Goal: Check status: Check status

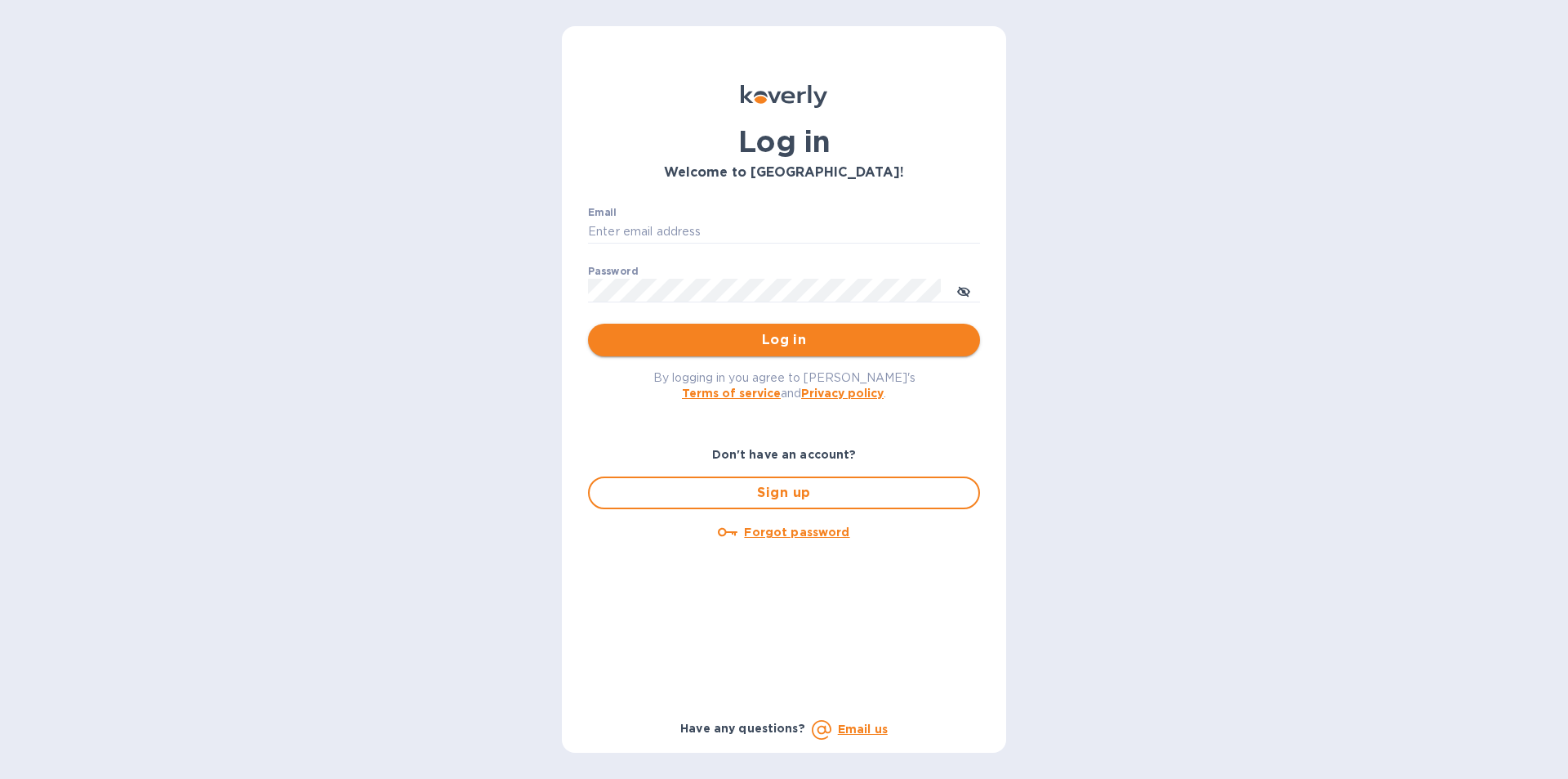
type input "Josh@classictouchdecor.com"
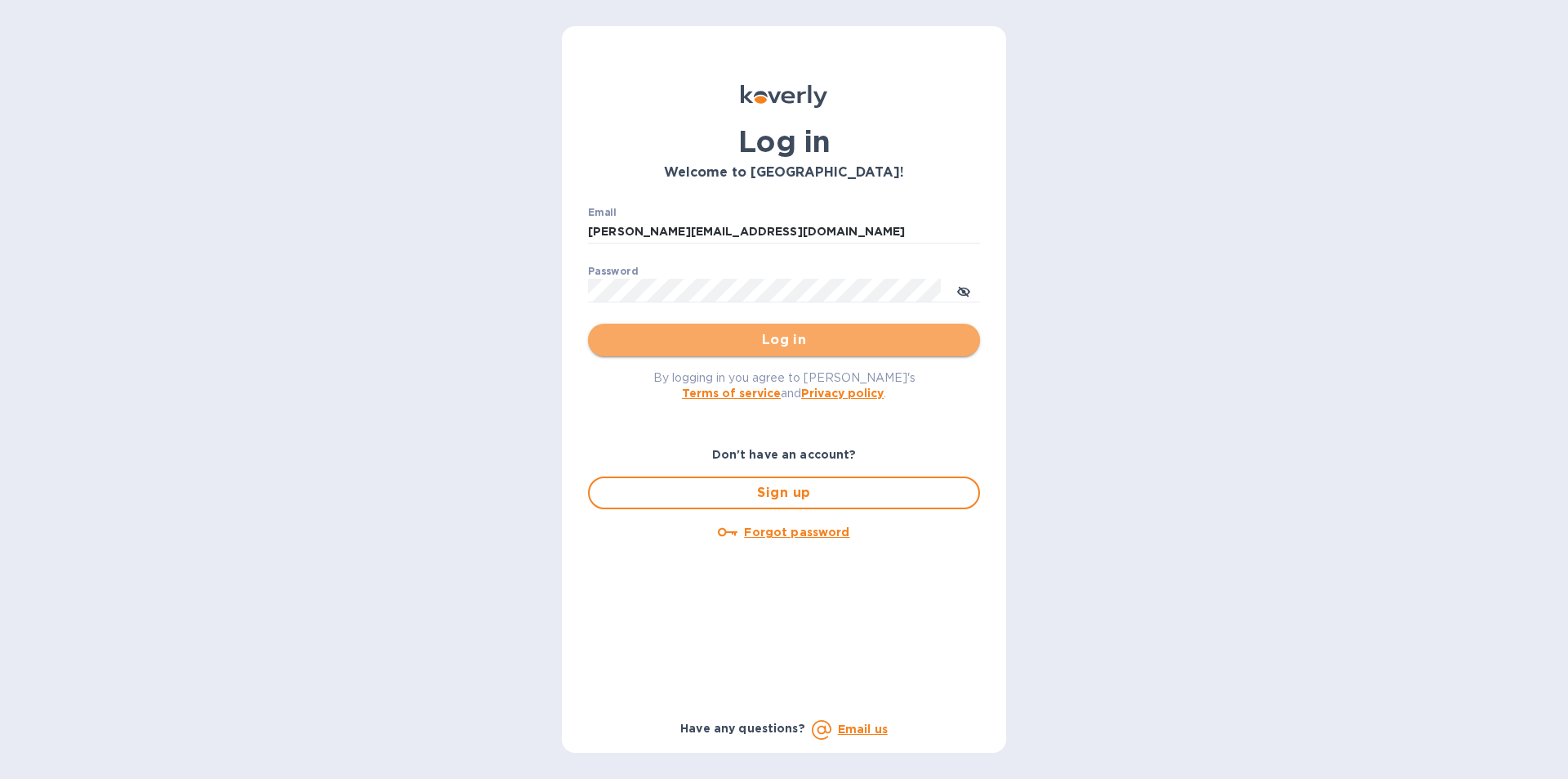
click at [730, 342] on span "Log in" at bounding box center [784, 340] width 366 height 20
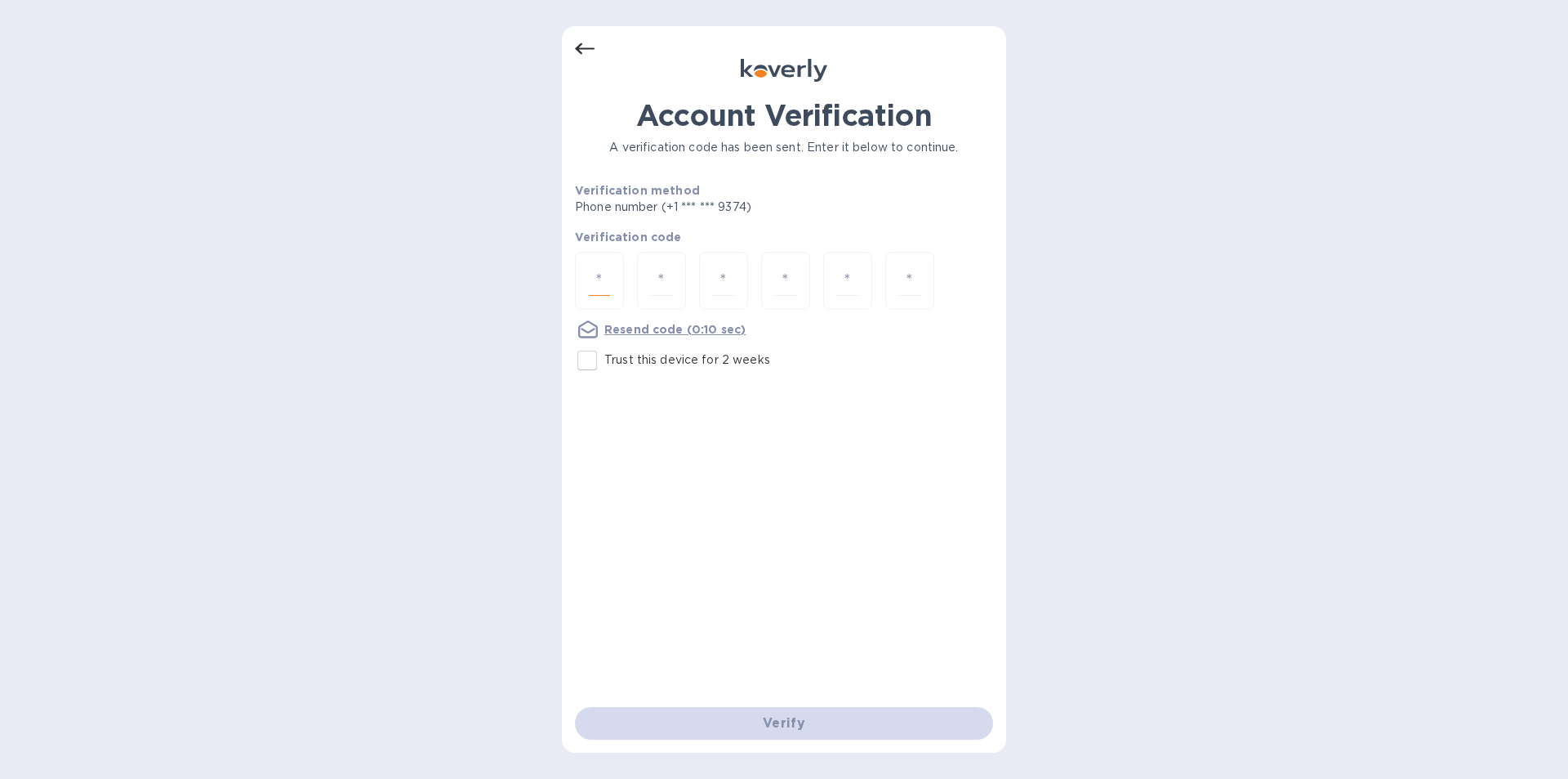
click at [605, 278] on input "number" at bounding box center [600, 281] width 21 height 30
type input "4"
type input "0"
type input "1"
drag, startPoint x: 630, startPoint y: 261, endPoint x: 803, endPoint y: 153, distance: 203.9
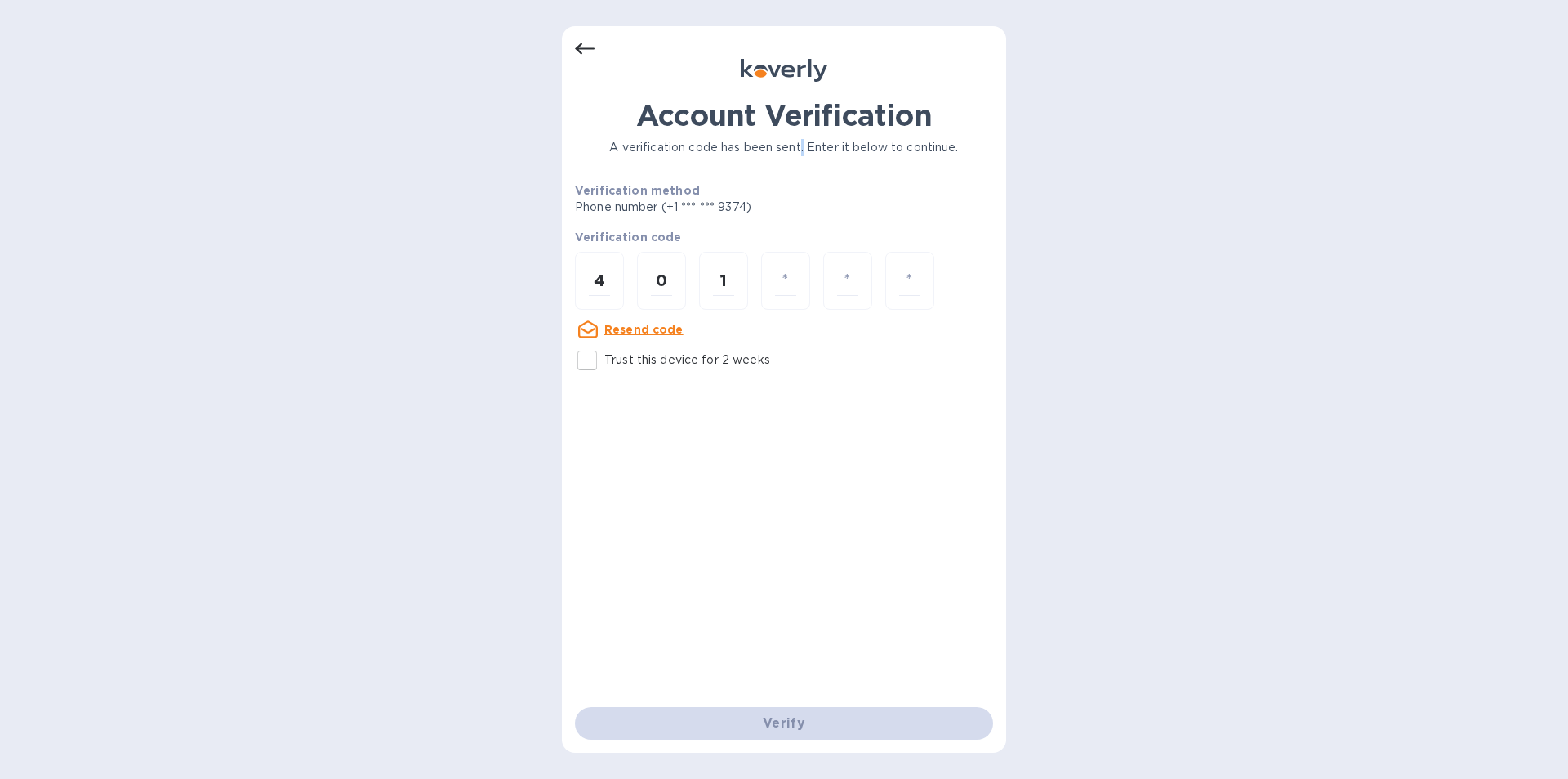
click at [803, 153] on p "A verification code has been sent. Enter it below to continue." at bounding box center [784, 147] width 418 height 17
click at [773, 278] on div at bounding box center [786, 280] width 49 height 58
type input "4"
type input "5"
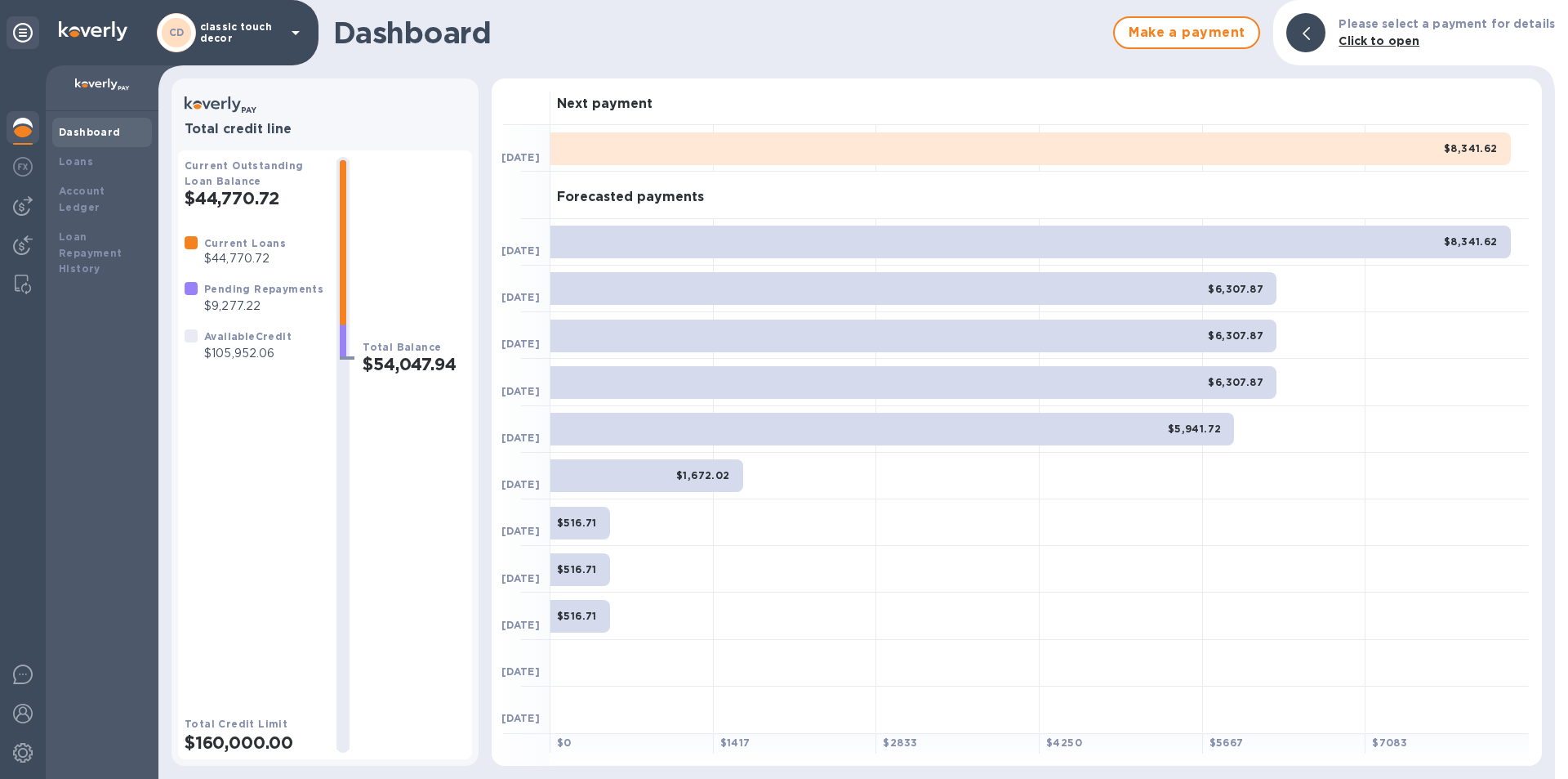
click at [263, 33] on p "classic touch decor" at bounding box center [241, 33] width 81 height 23
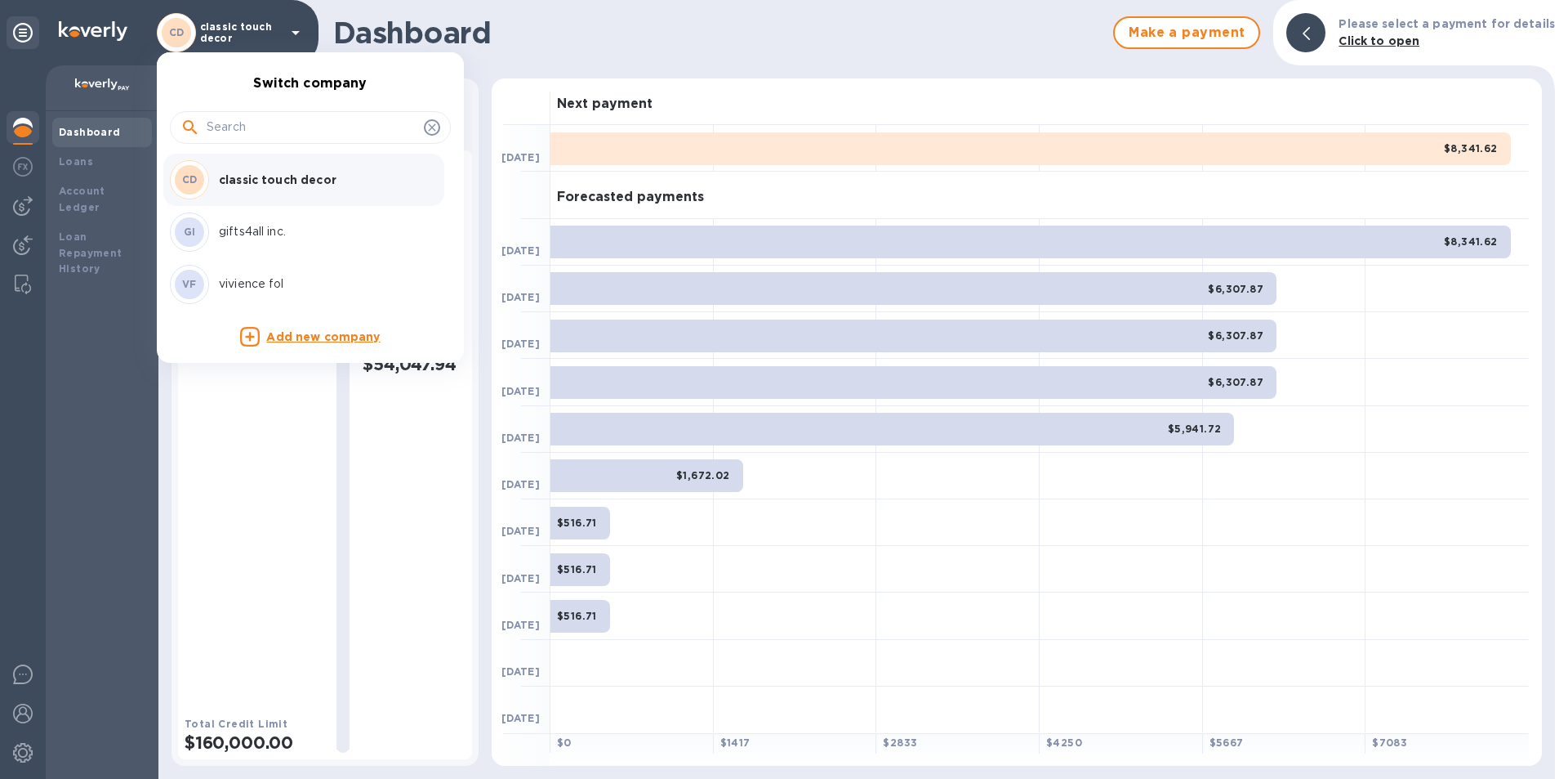
click at [267, 284] on p "vivience fol" at bounding box center [322, 284] width 206 height 17
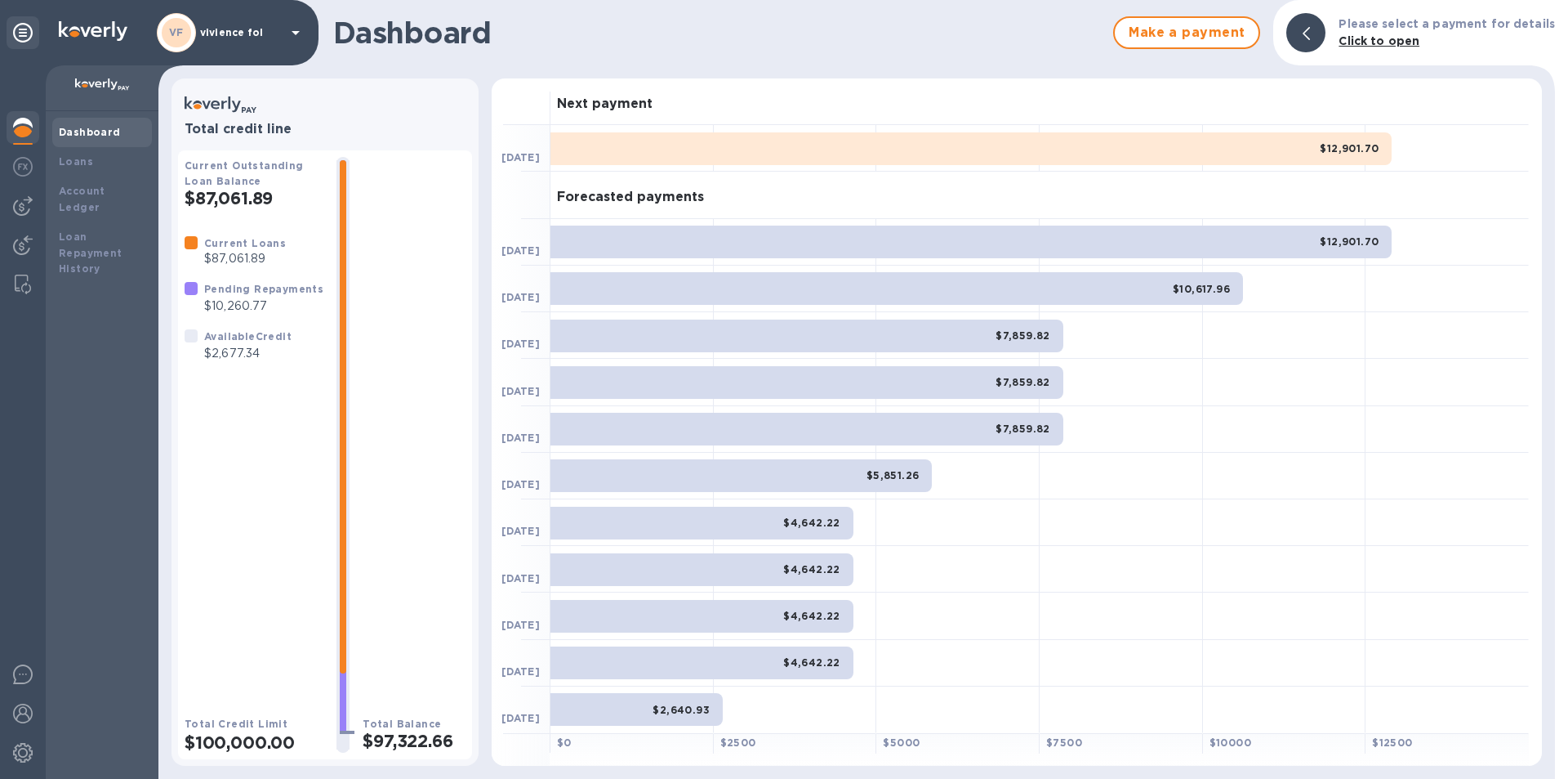
click at [254, 41] on div "VF [PERSON_NAME]" at bounding box center [231, 33] width 149 height 39
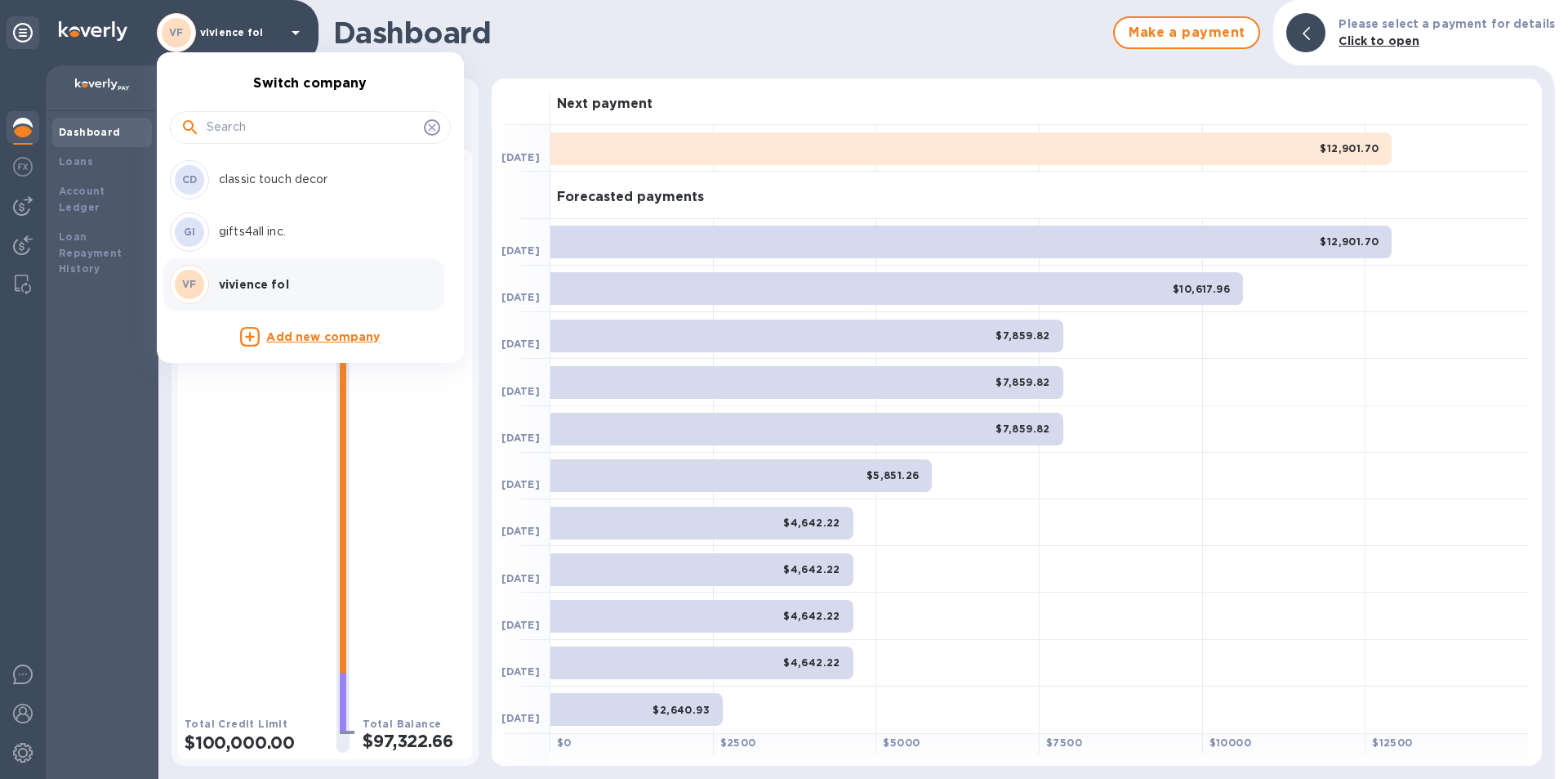
click at [258, 179] on p "classic touch decor" at bounding box center [322, 179] width 206 height 17
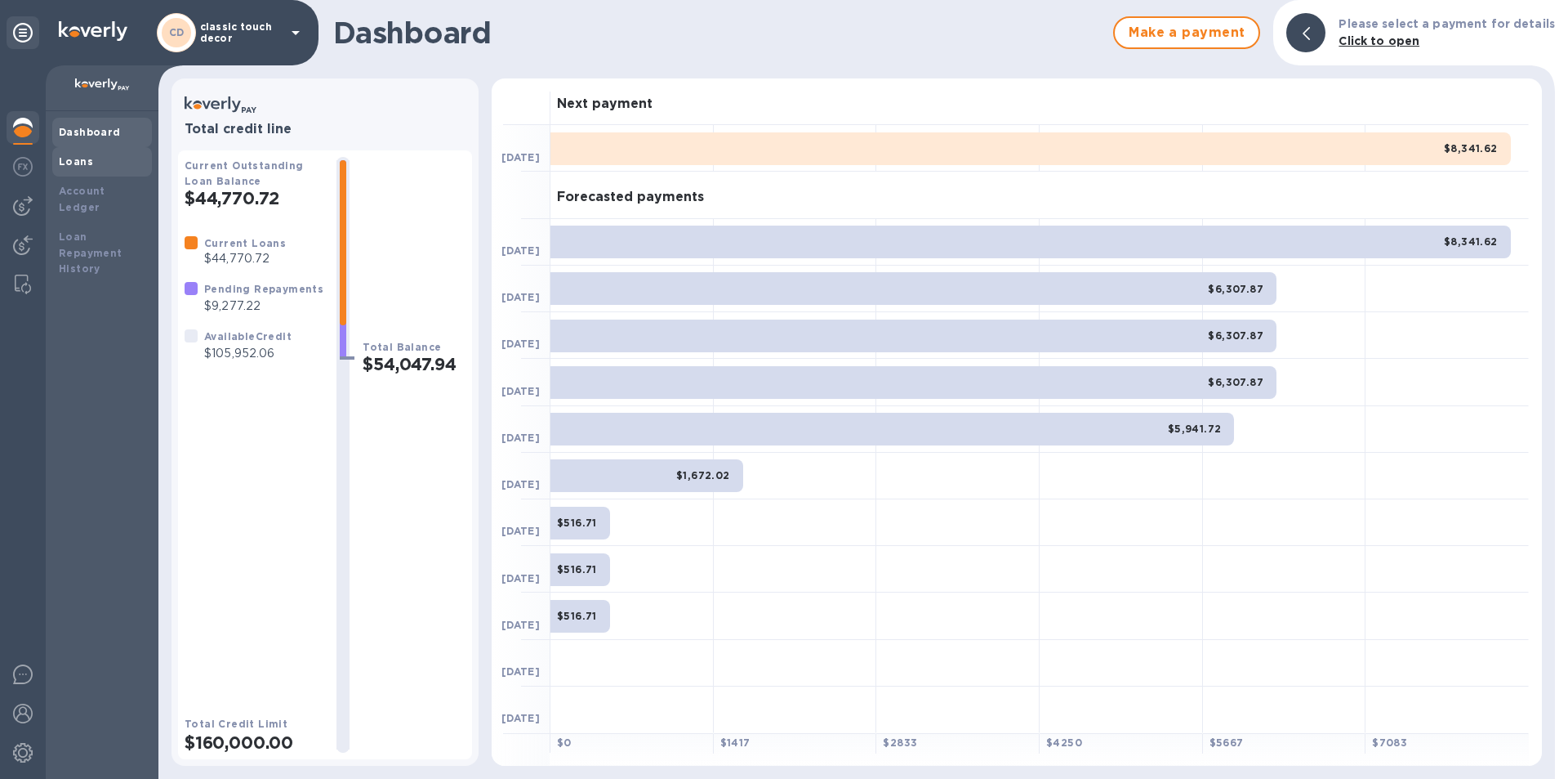
click at [78, 166] on b "Loans" at bounding box center [76, 161] width 34 height 13
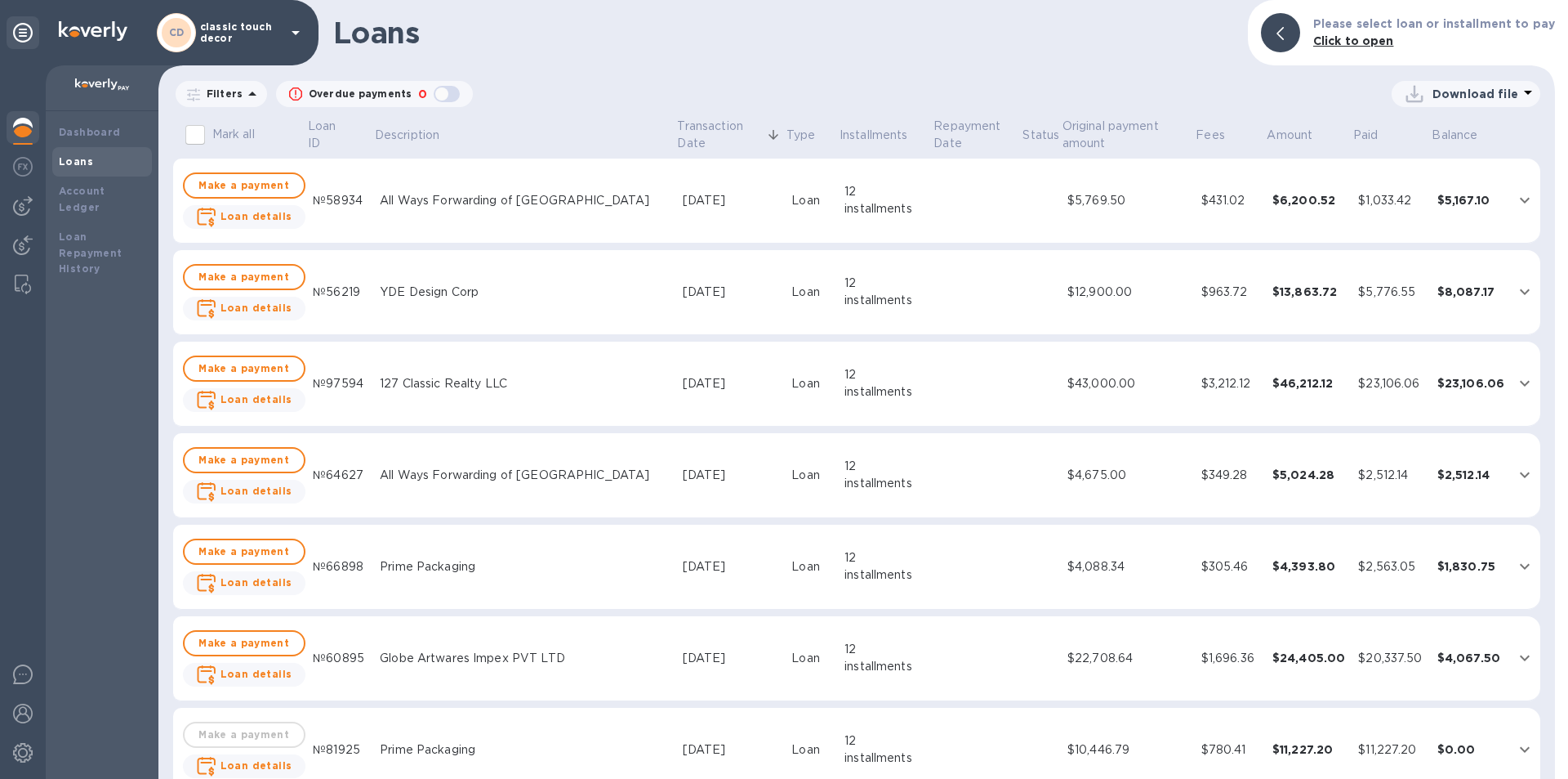
click at [1192, 203] on td "$5,769.50" at bounding box center [1129, 201] width 134 height 85
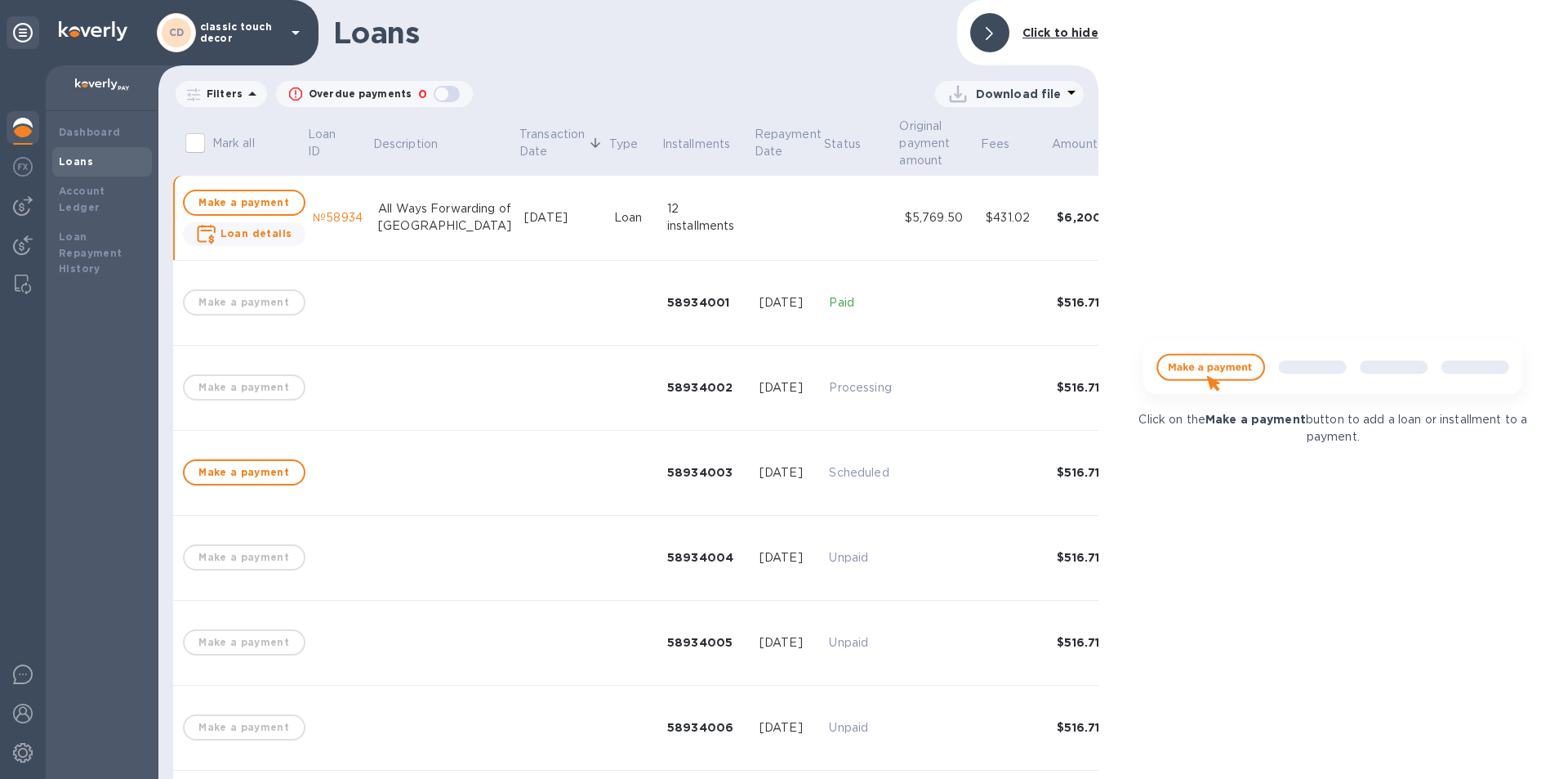
click at [213, 33] on p "classic touch decor" at bounding box center [241, 33] width 81 height 23
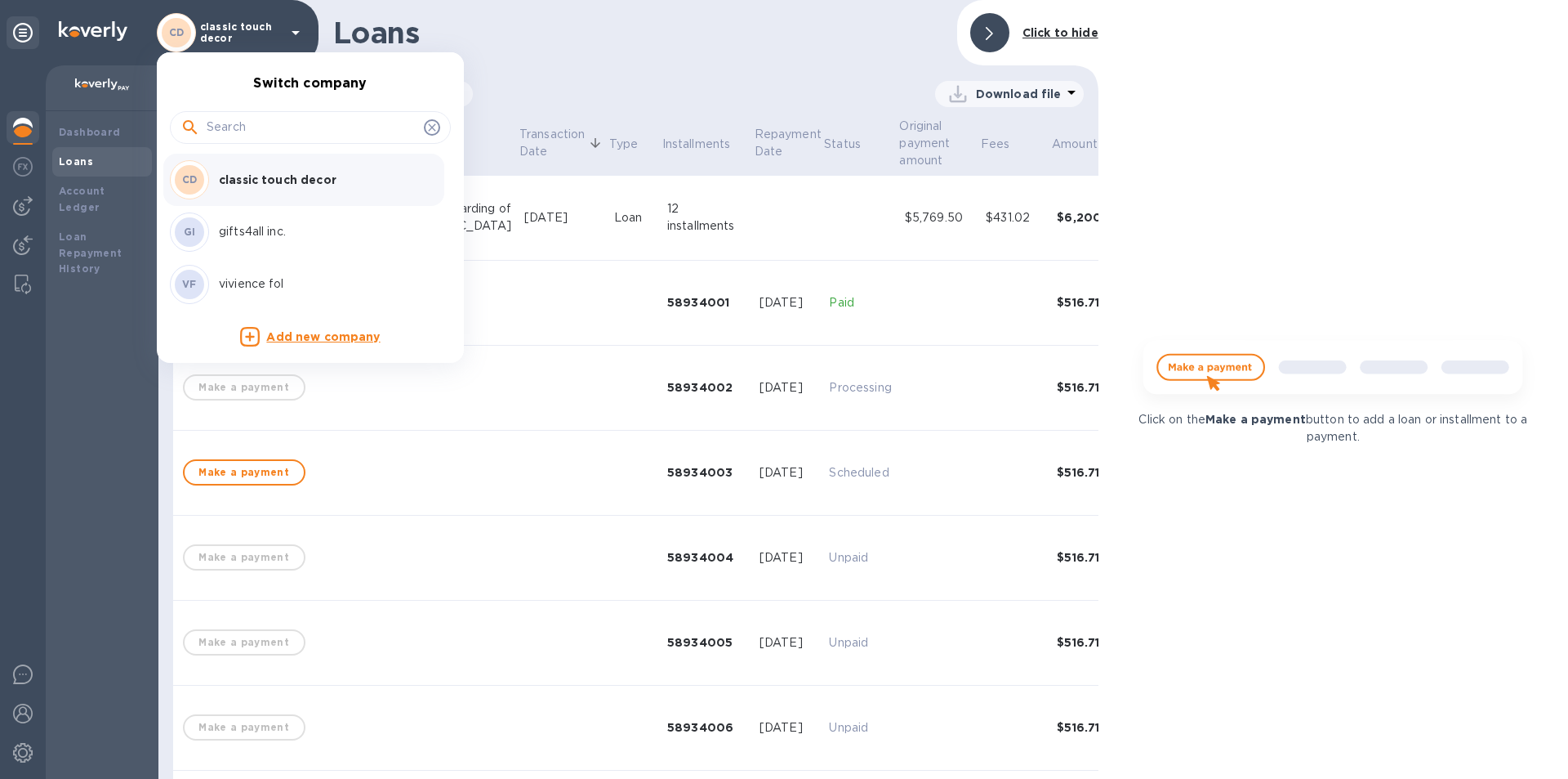
click at [242, 283] on p "vivience fol" at bounding box center [322, 284] width 206 height 17
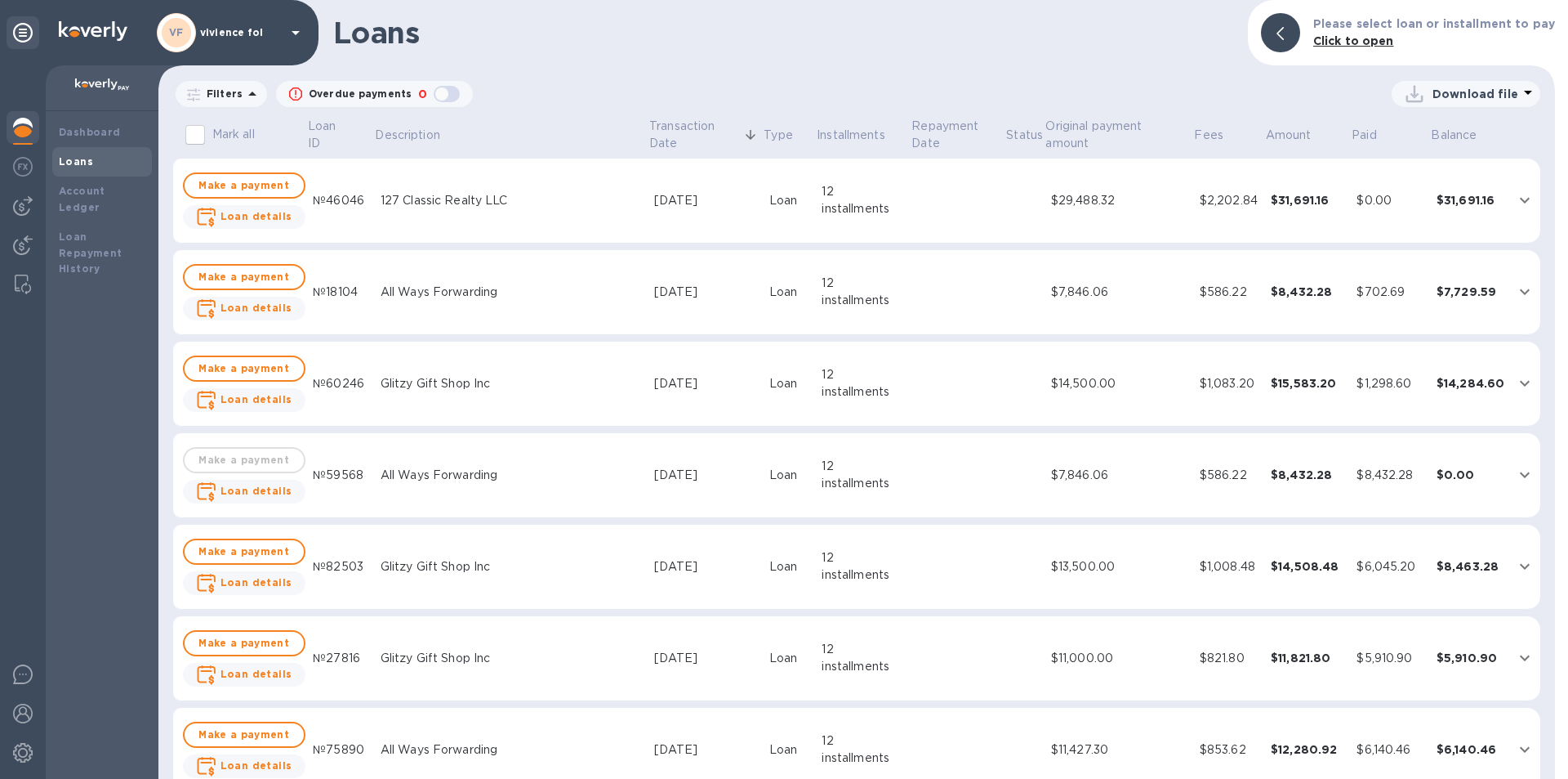
click at [427, 206] on div "127 Classic Realty LLC" at bounding box center [511, 200] width 261 height 17
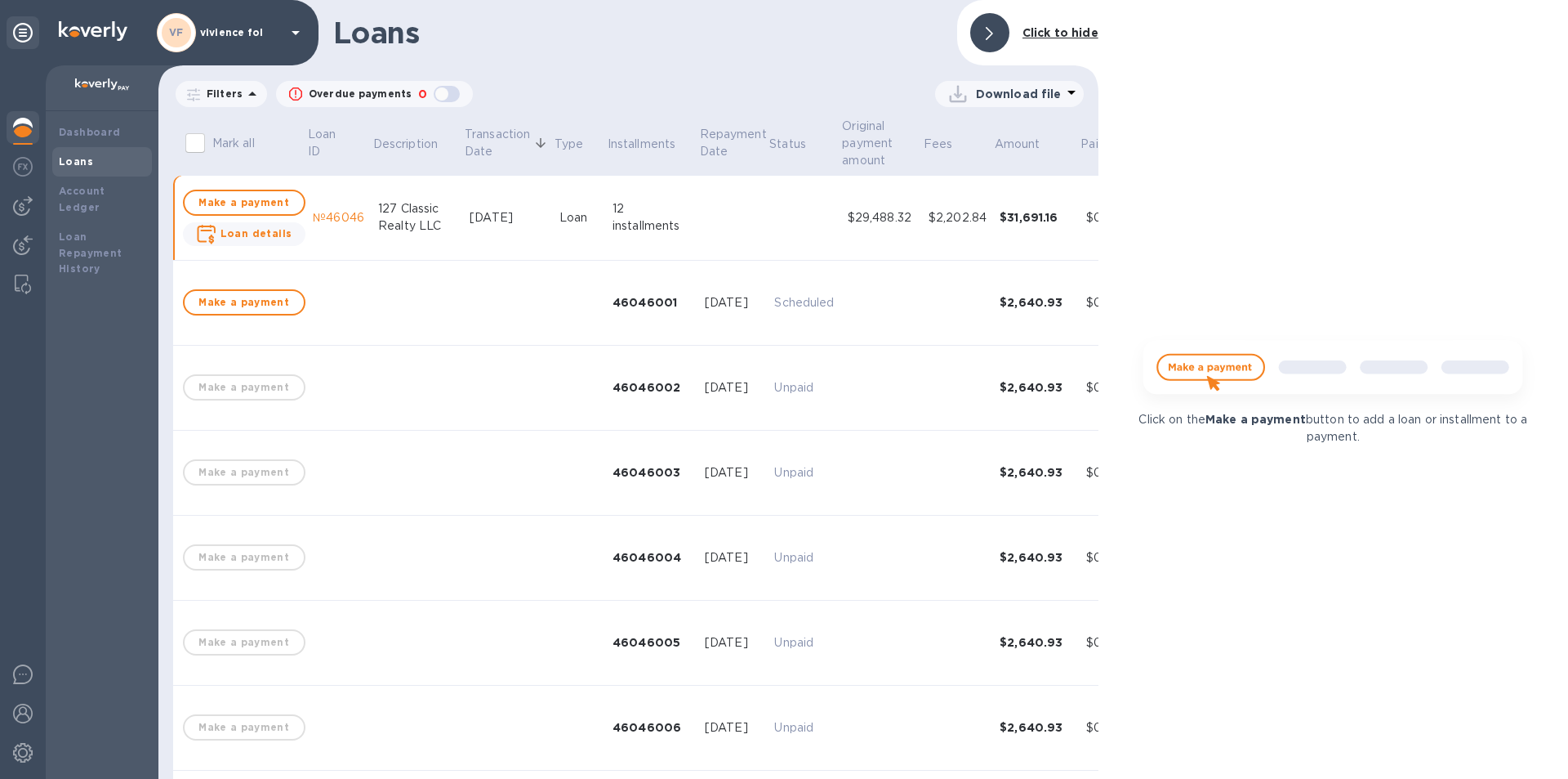
click at [865, 229] on td "$29,488.32" at bounding box center [882, 218] width 81 height 85
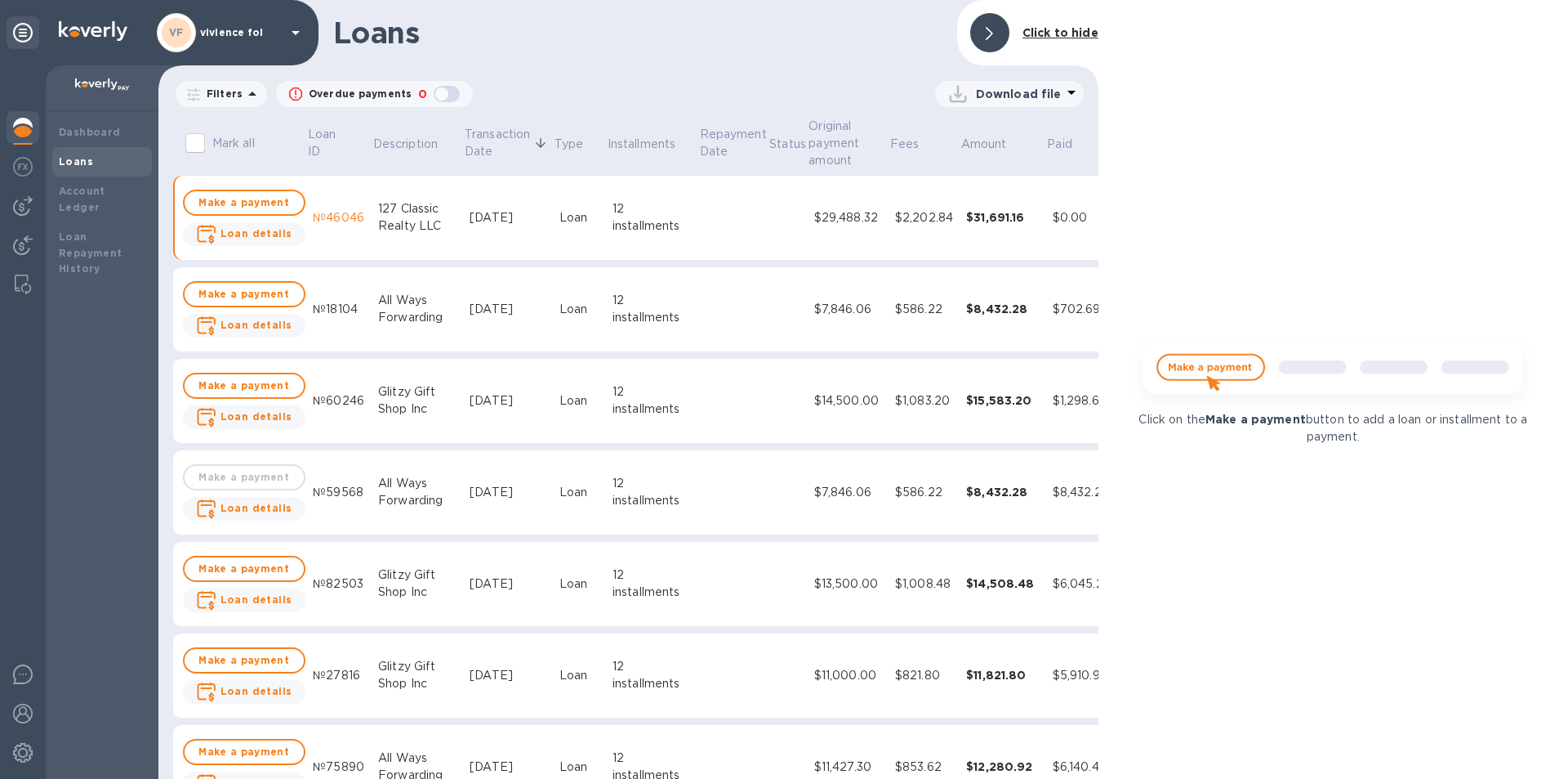
click at [855, 312] on div "$7,846.06" at bounding box center [848, 309] width 68 height 17
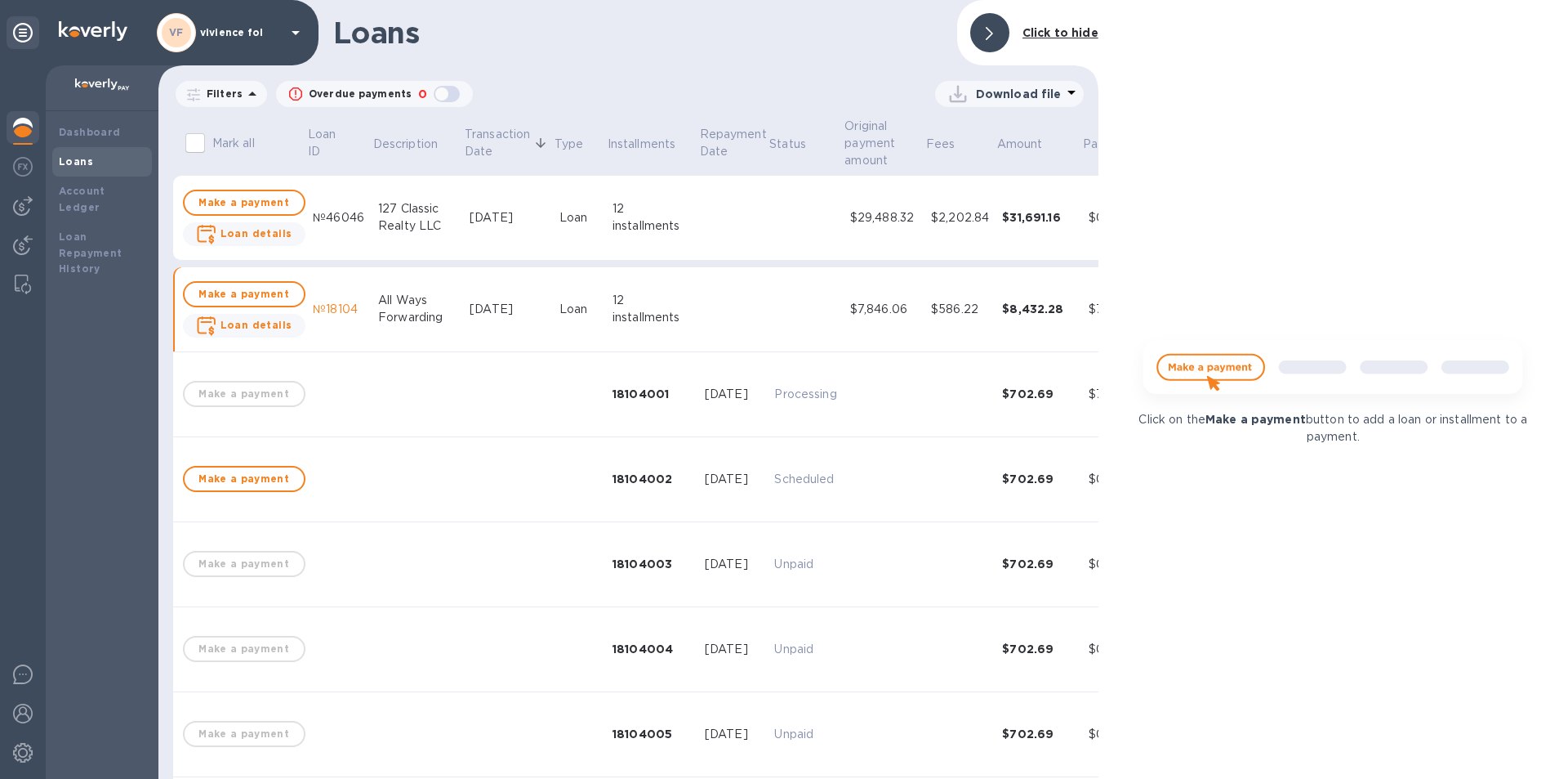
click at [855, 312] on div "$7,846.06" at bounding box center [884, 309] width 68 height 17
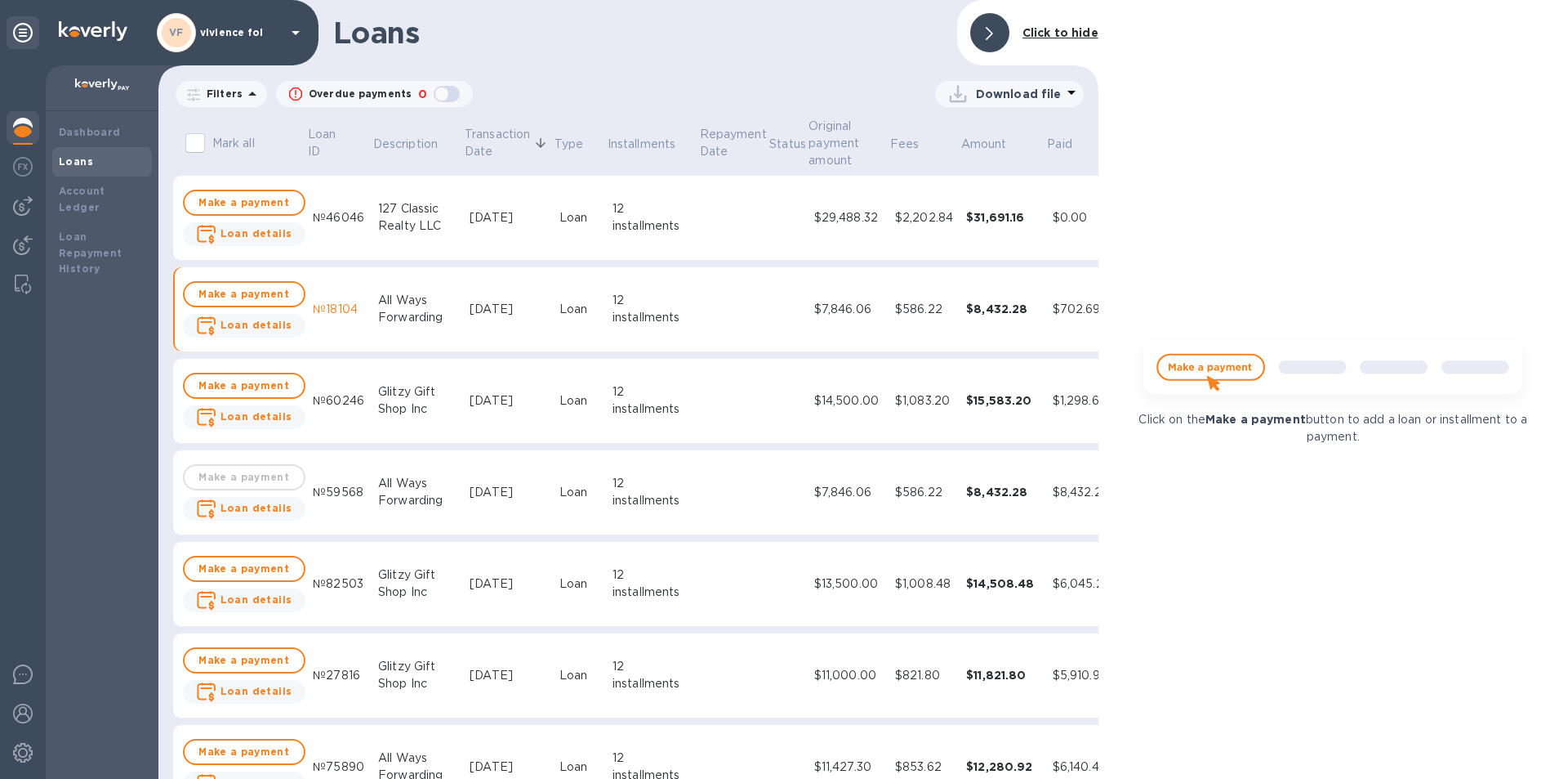
click at [826, 404] on div "$14,500.00" at bounding box center [848, 400] width 68 height 17
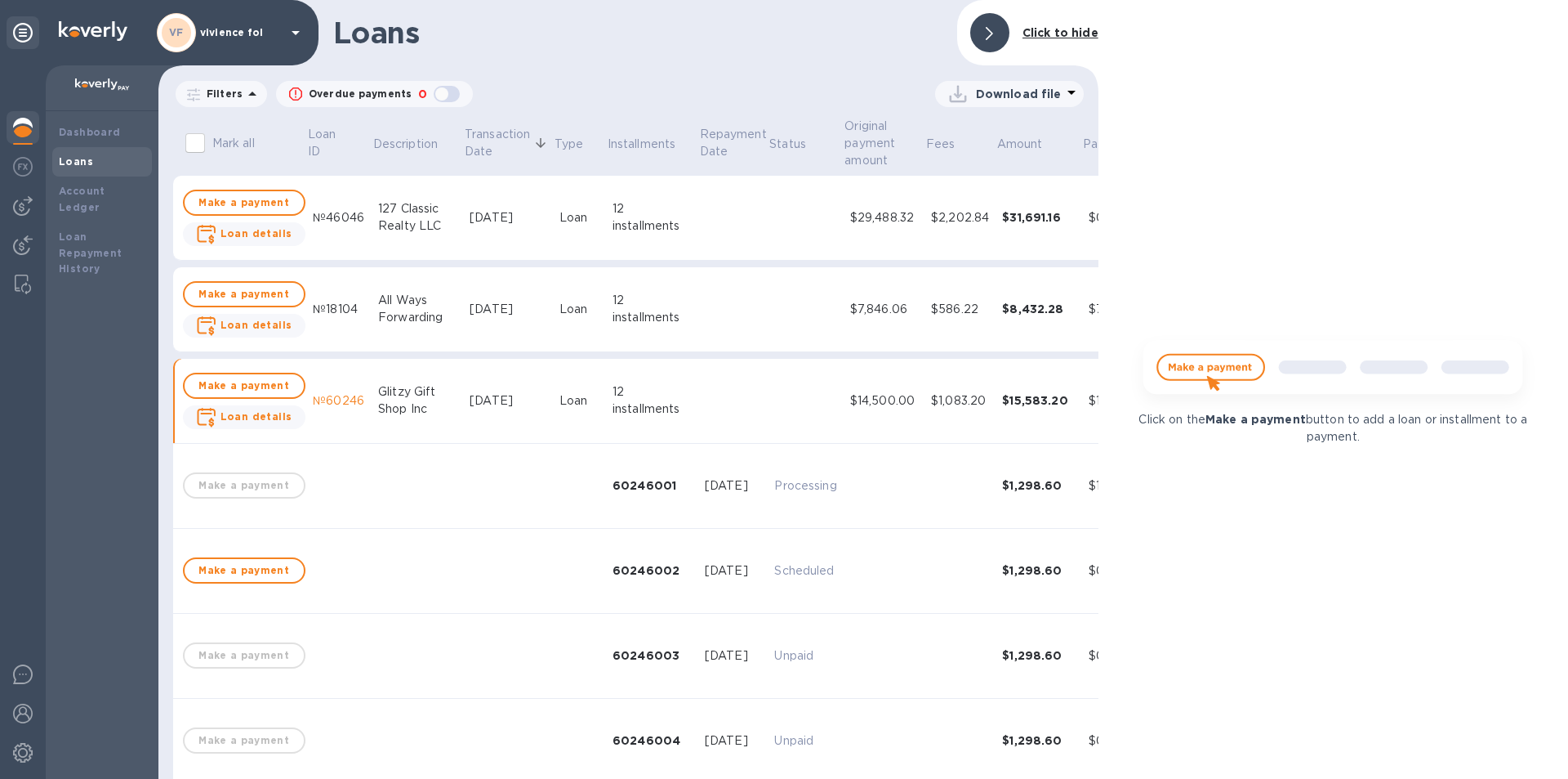
click at [826, 404] on td at bounding box center [805, 401] width 75 height 85
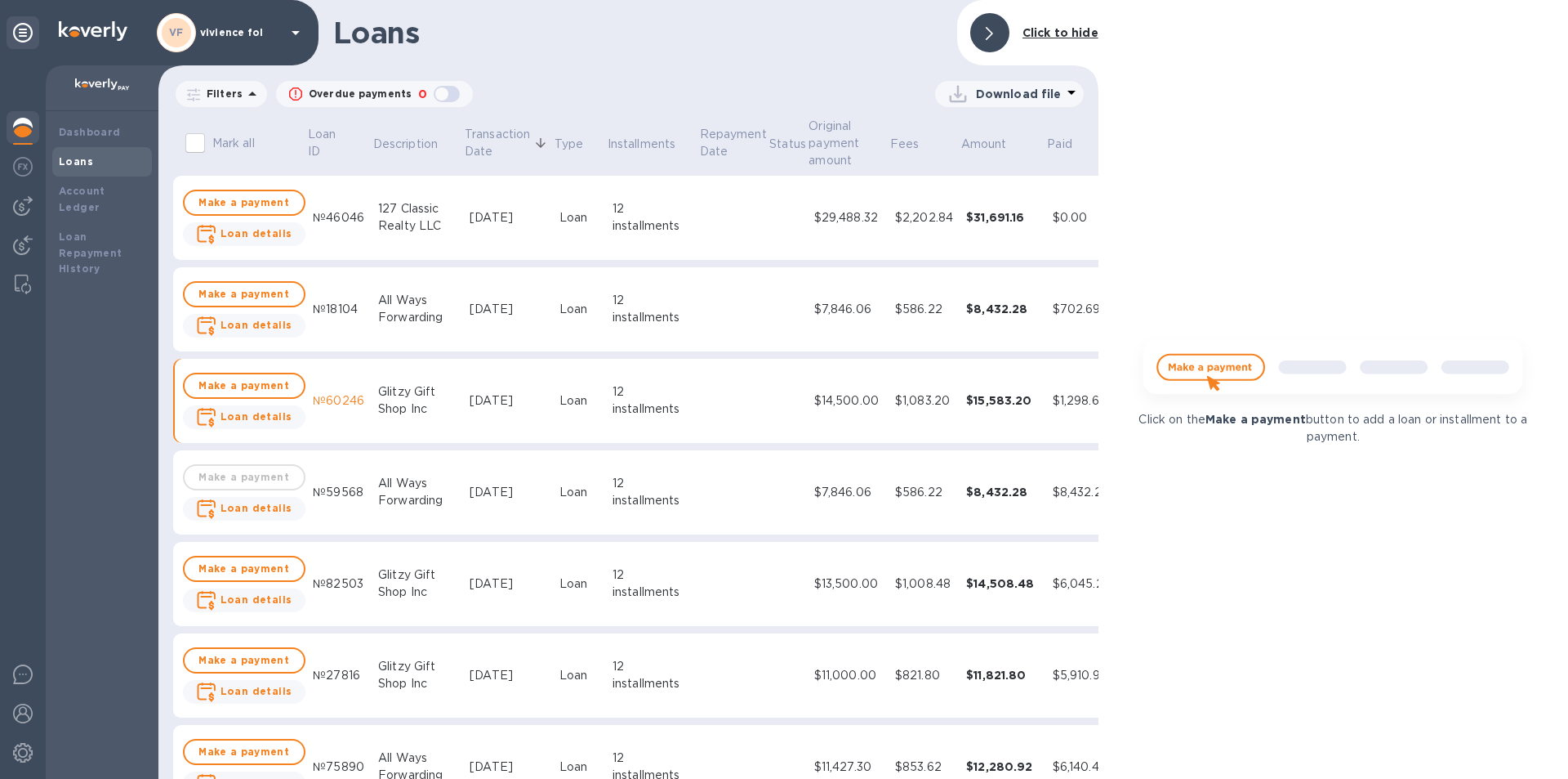
click at [780, 504] on td at bounding box center [788, 492] width 39 height 85
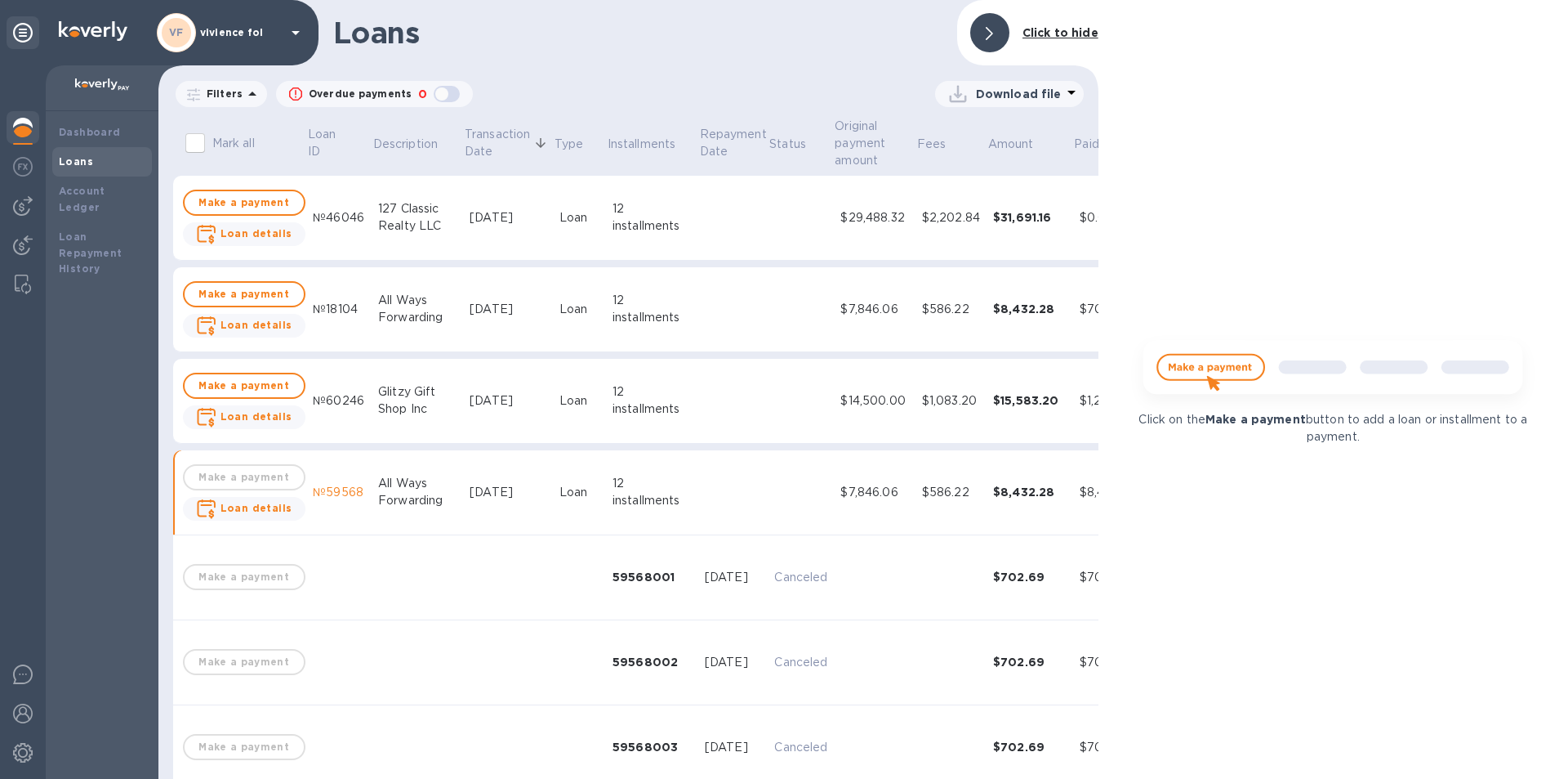
click at [780, 504] on td at bounding box center [801, 492] width 66 height 85
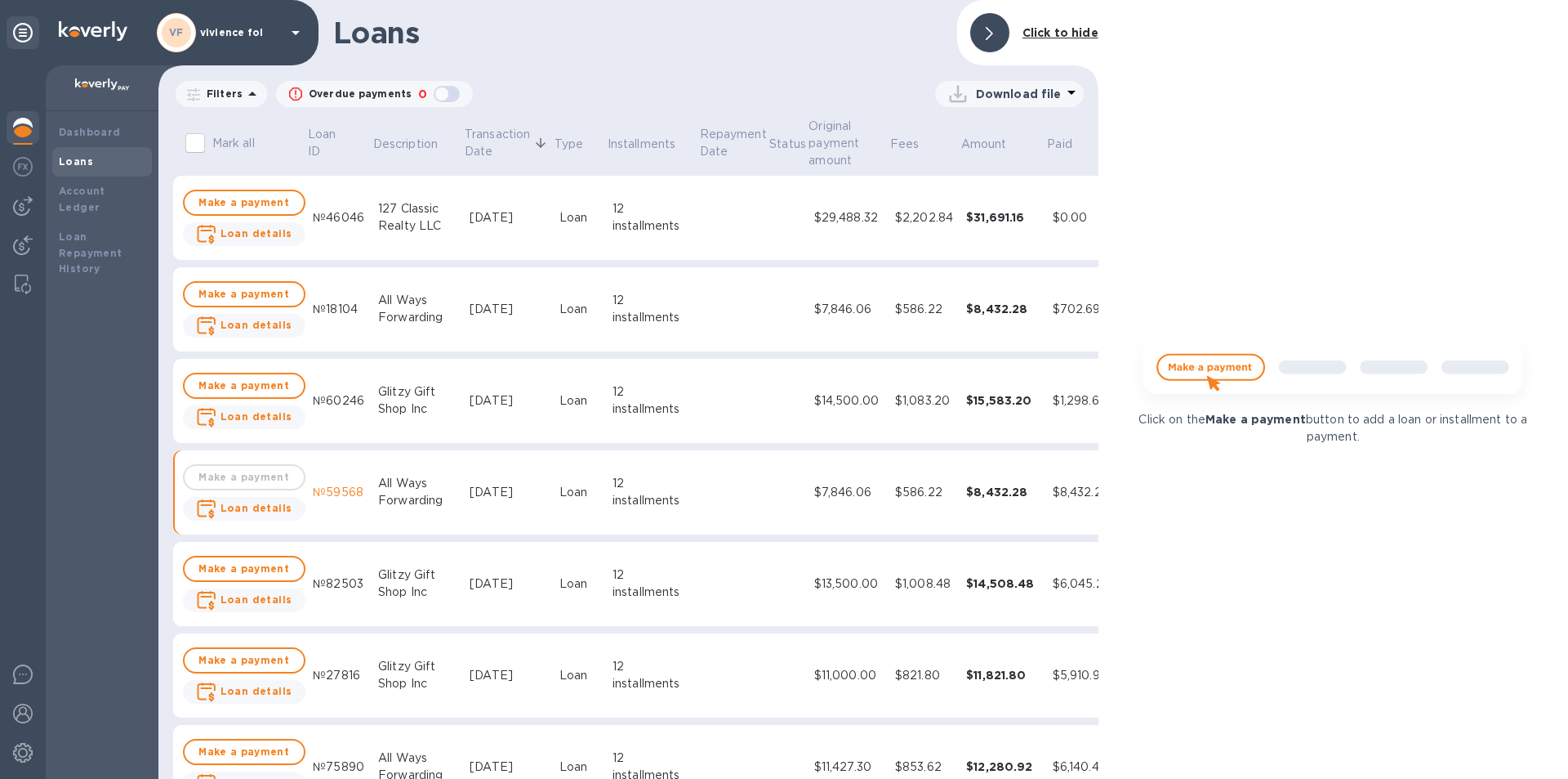
click at [222, 34] on p "vivience fol" at bounding box center [241, 32] width 81 height 12
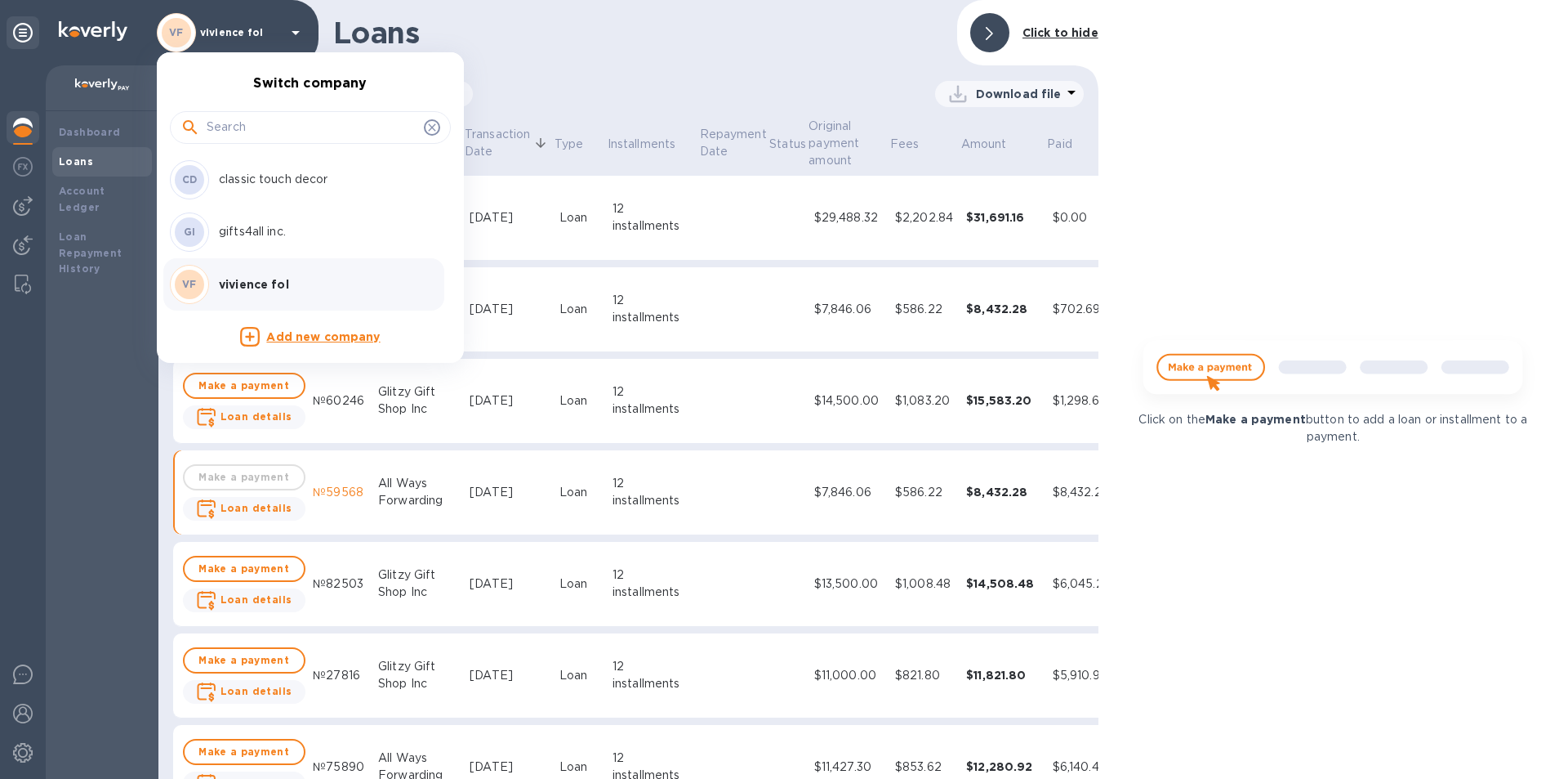
click at [268, 183] on p "classic touch decor" at bounding box center [322, 179] width 206 height 17
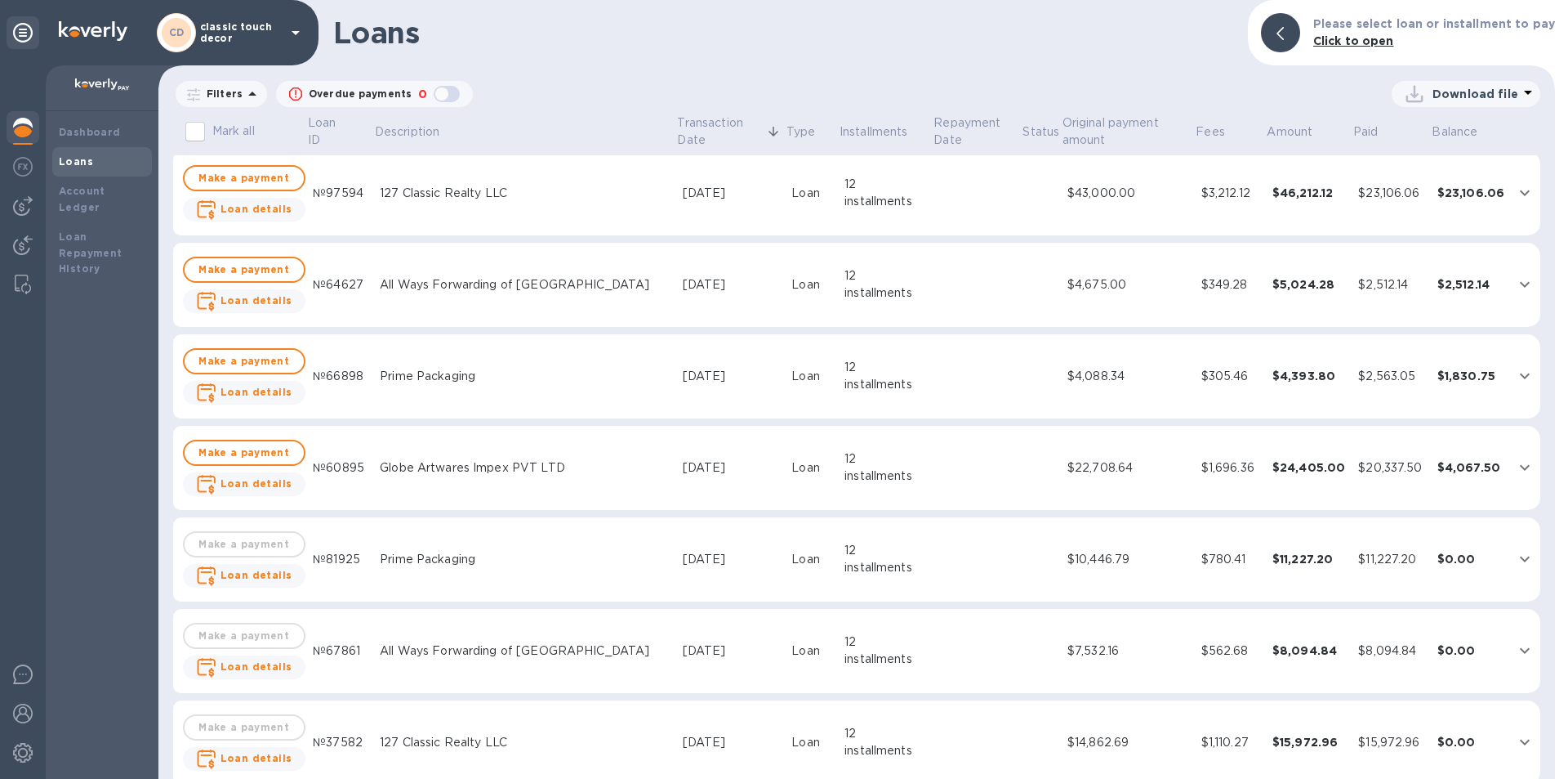
scroll to position [164, 0]
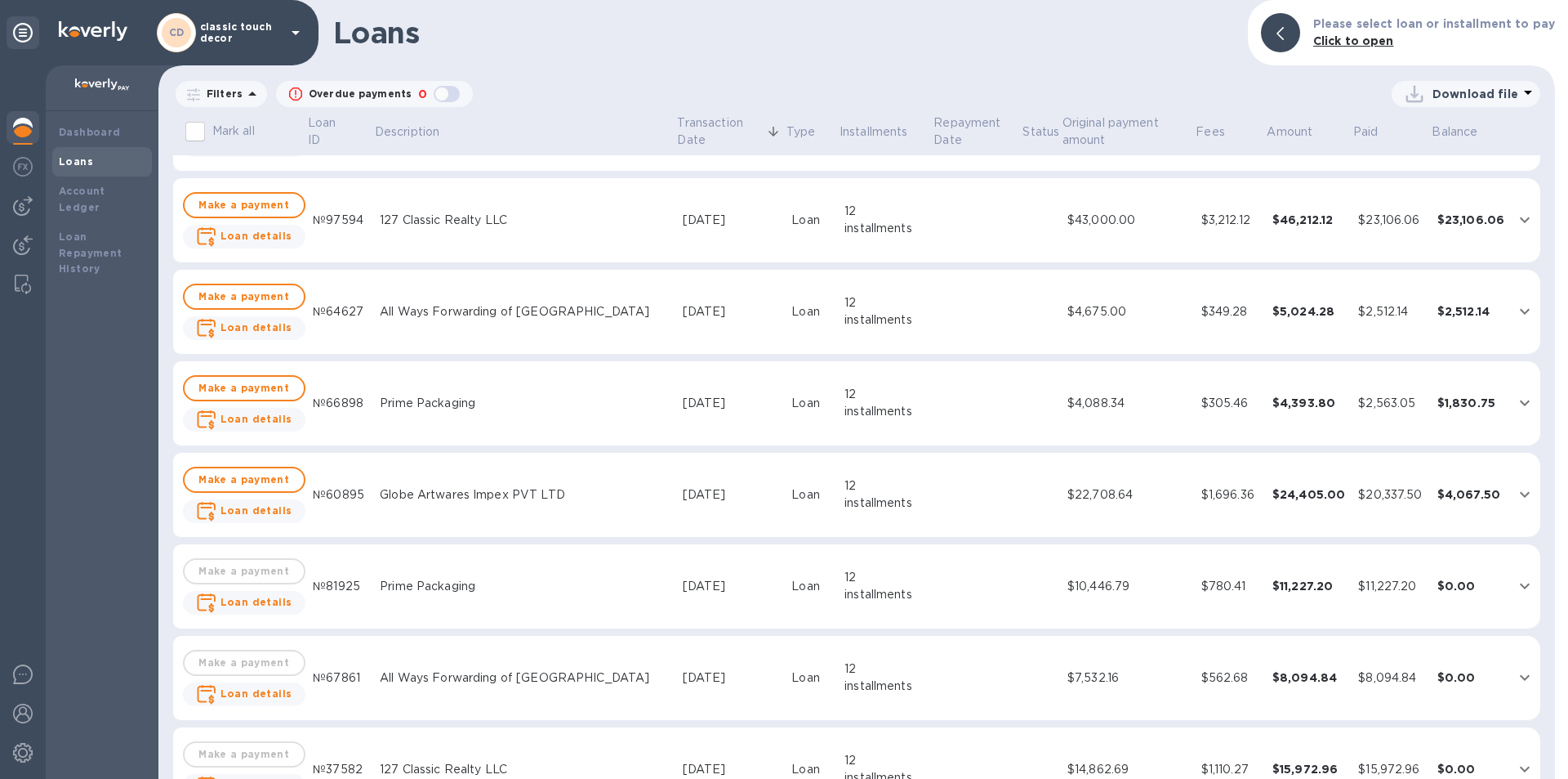
click at [469, 500] on div "Globe Artwares Impex PVT LTD" at bounding box center [524, 494] width 290 height 17
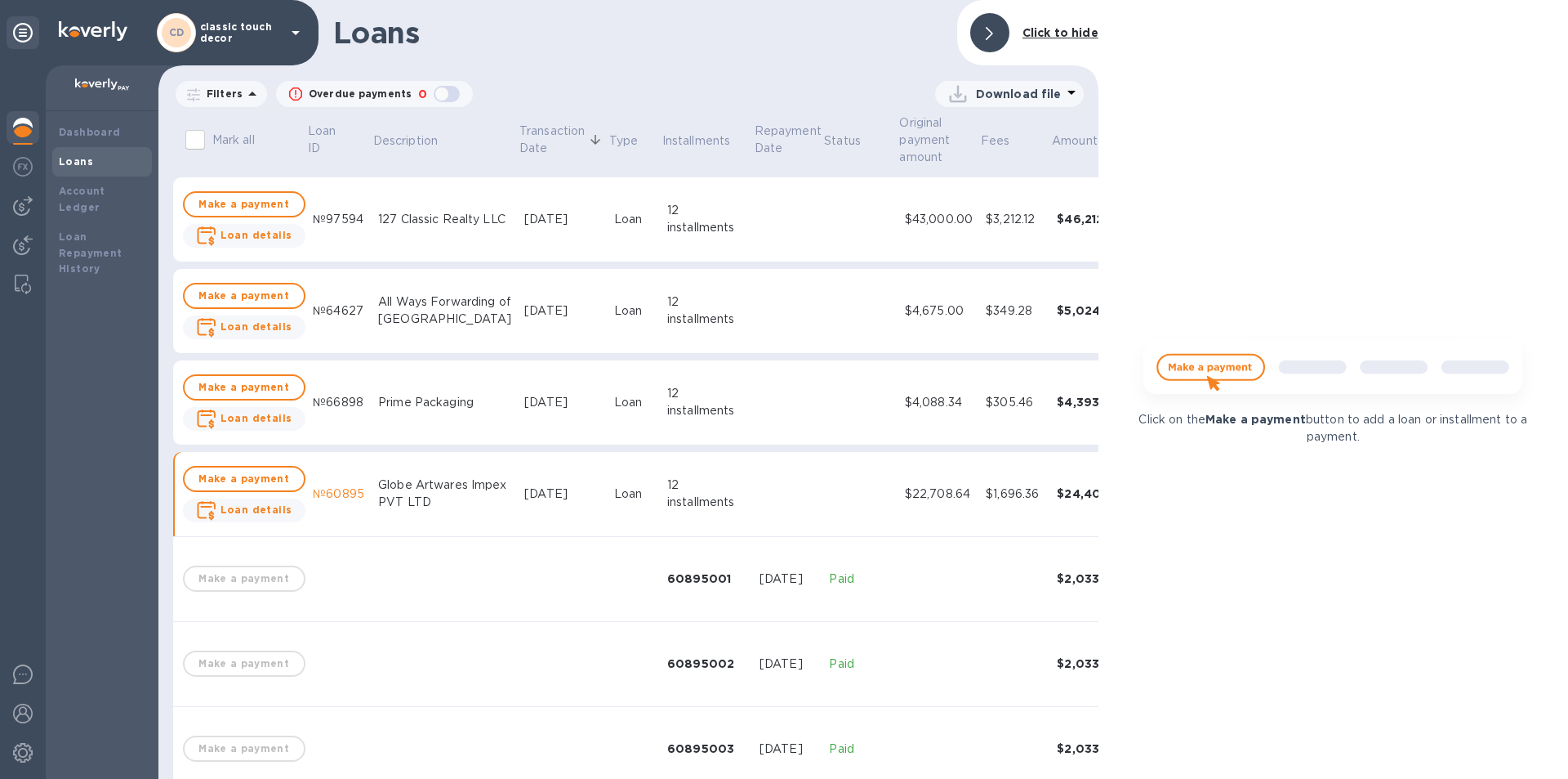
scroll to position [181, 0]
click at [480, 482] on td "Globe Artwares Impex PVT LTD" at bounding box center [444, 495] width 146 height 85
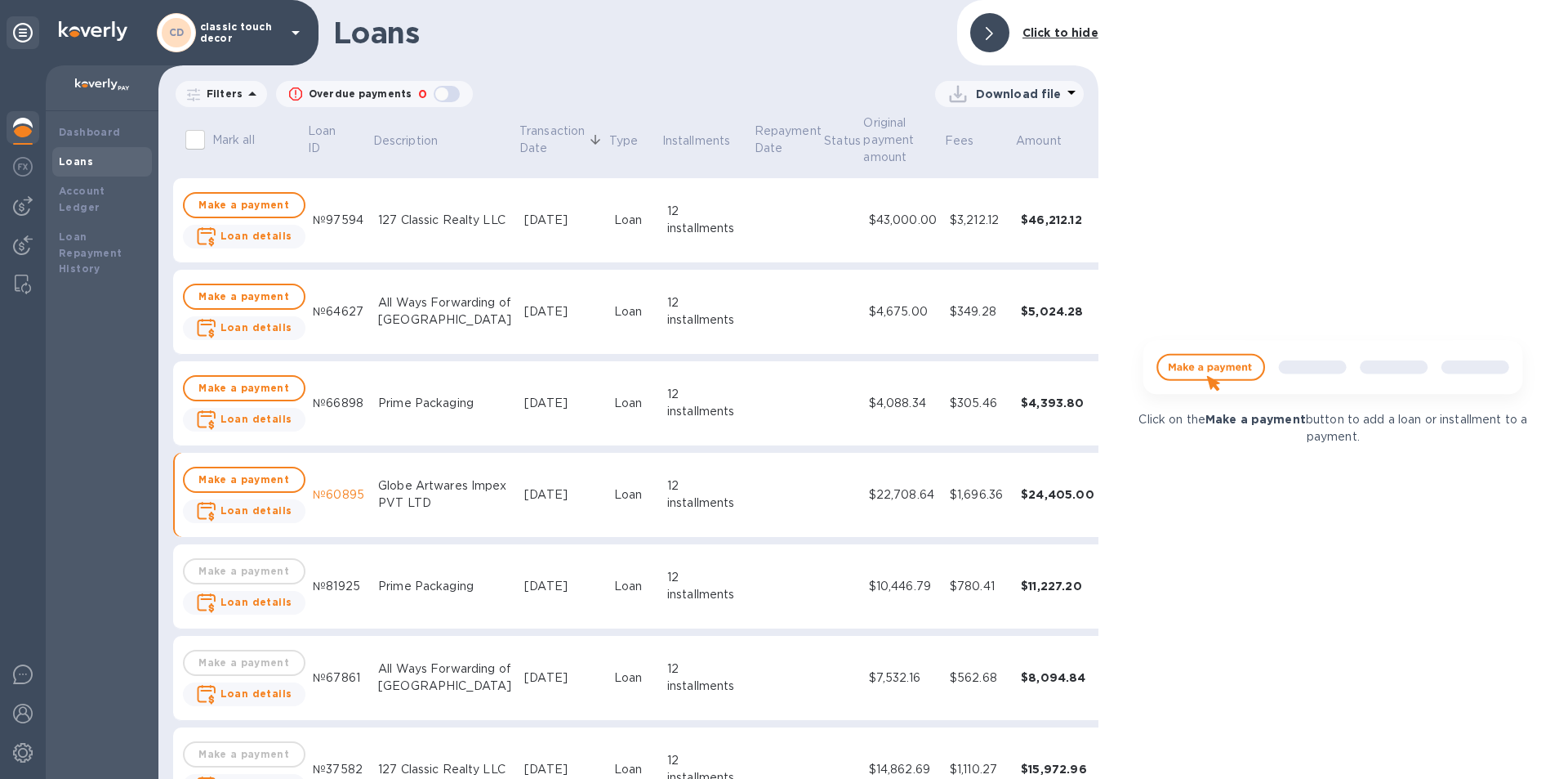
click at [518, 406] on td "[DATE]" at bounding box center [563, 403] width 89 height 85
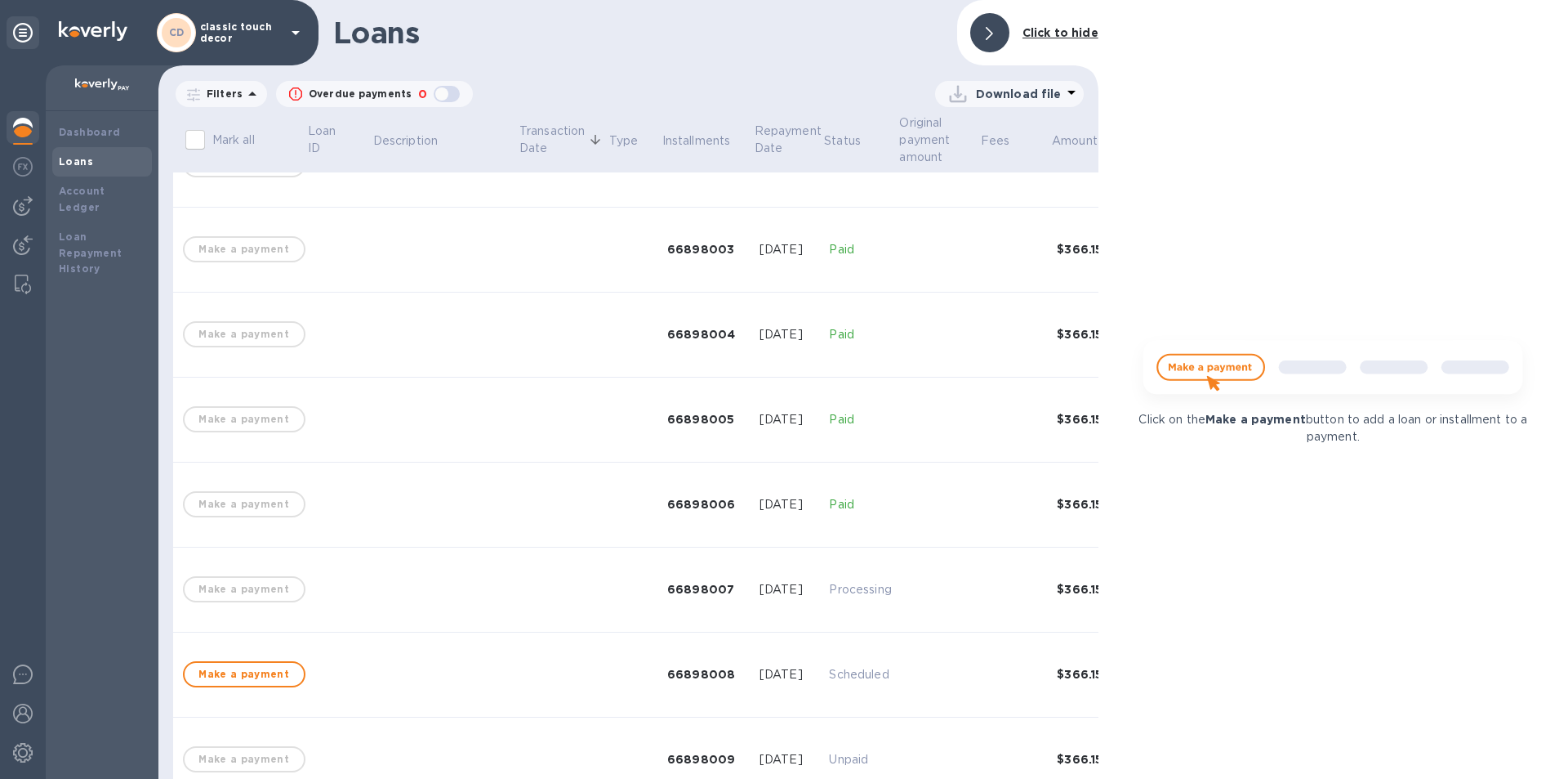
scroll to position [17, 0]
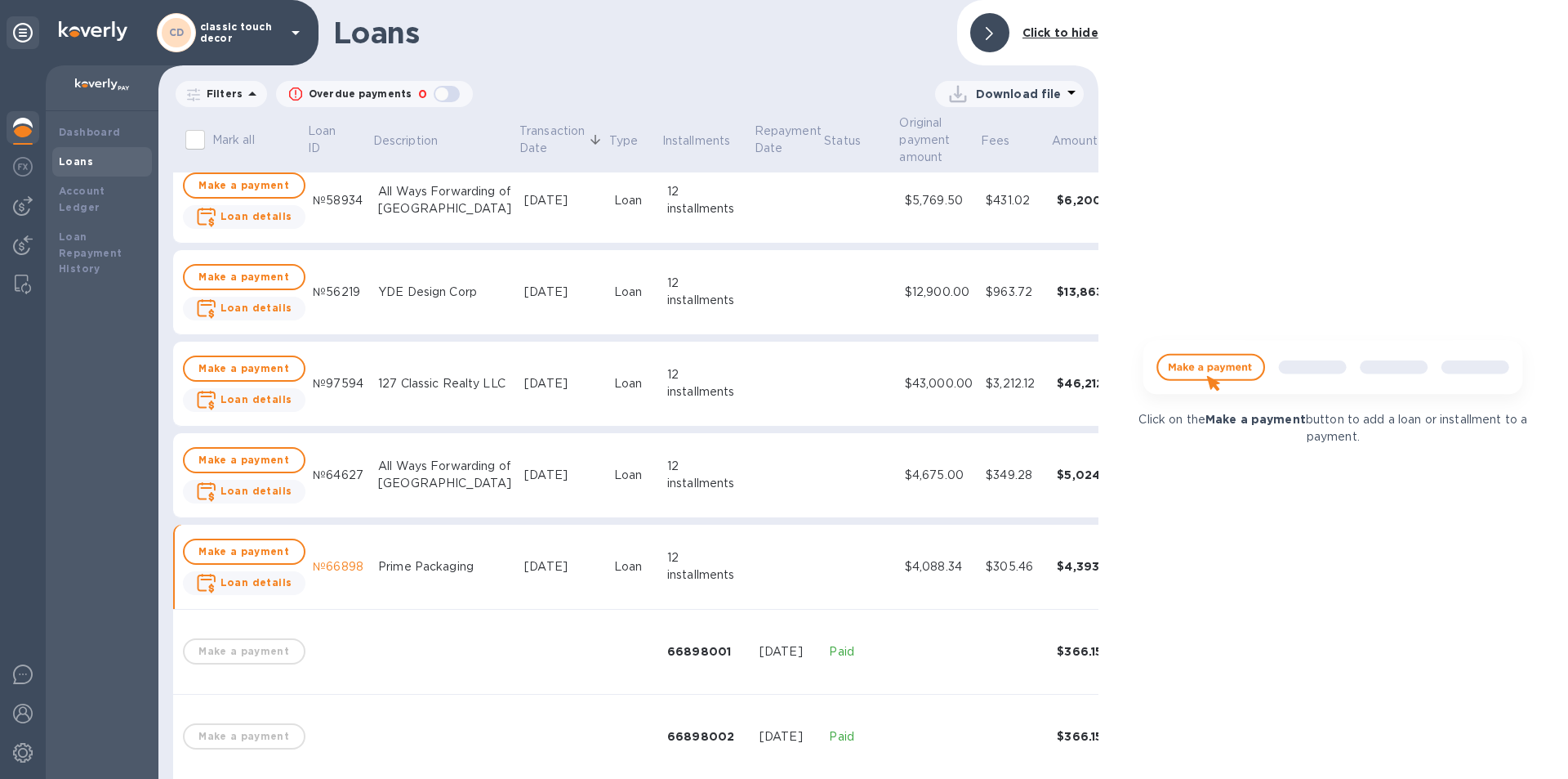
click at [518, 529] on td "[DATE]" at bounding box center [563, 567] width 89 height 85
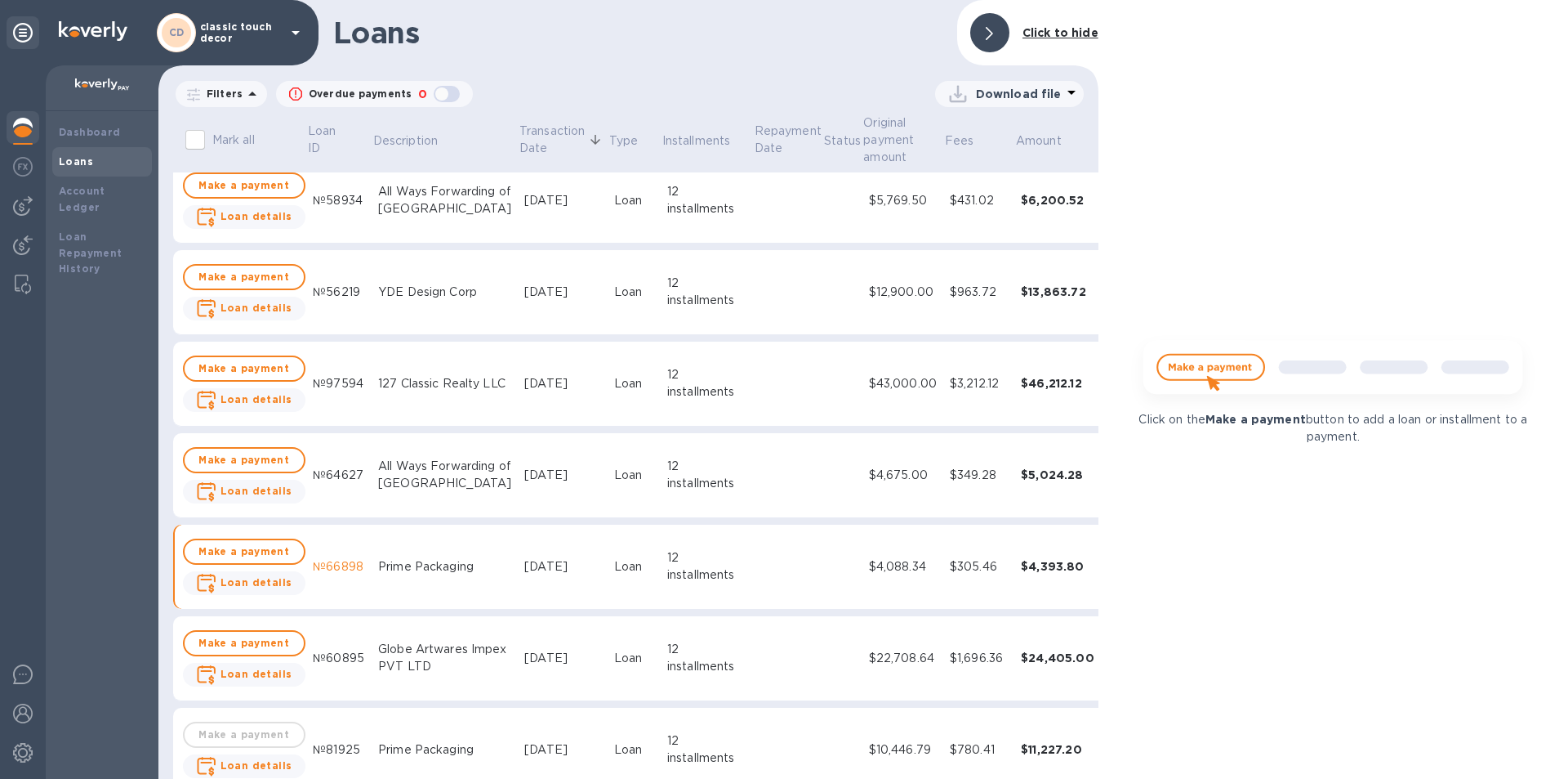
scroll to position [0, 0]
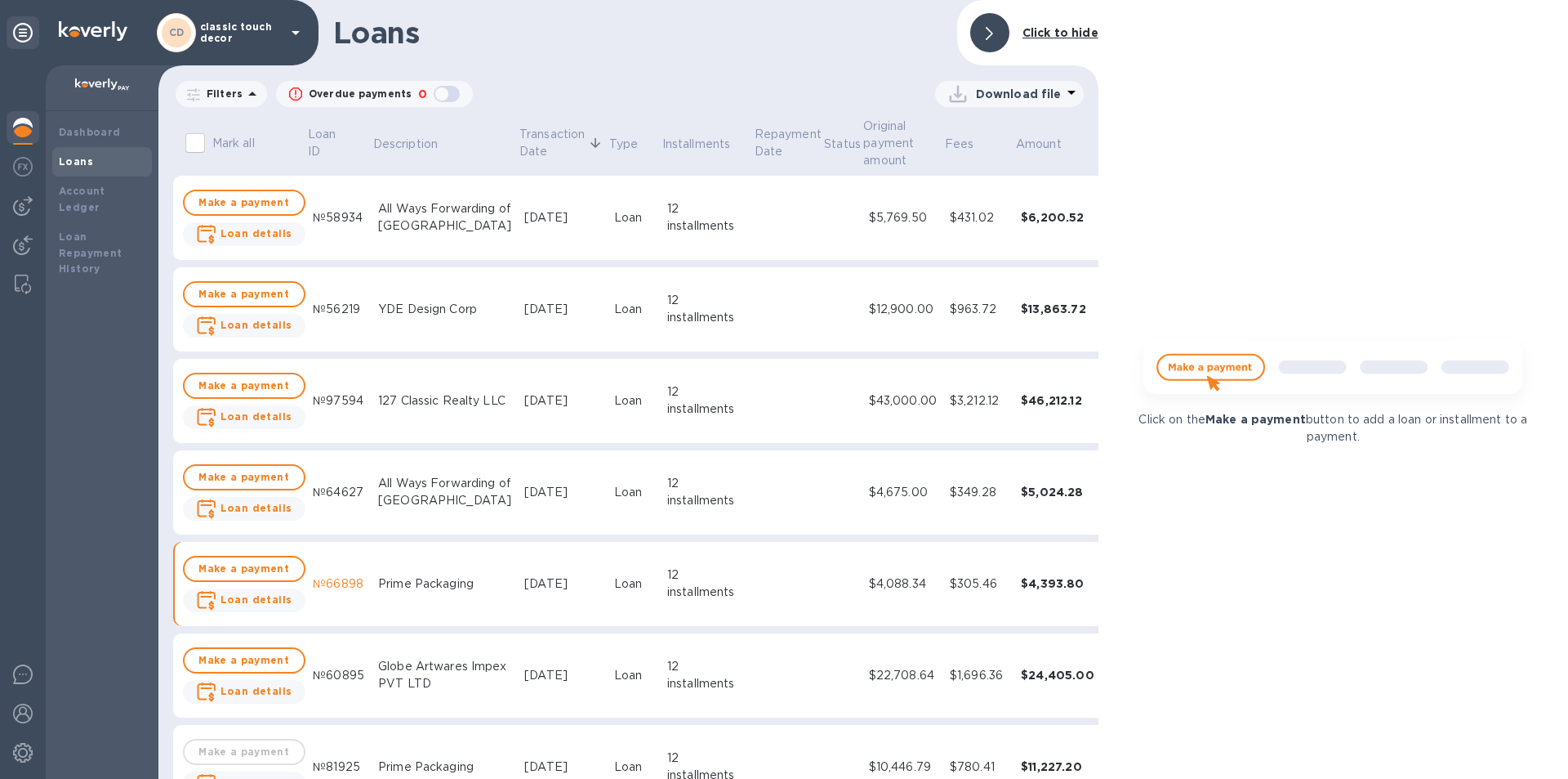
click at [470, 407] on div "127 Classic Realty LLC" at bounding box center [445, 400] width 133 height 17
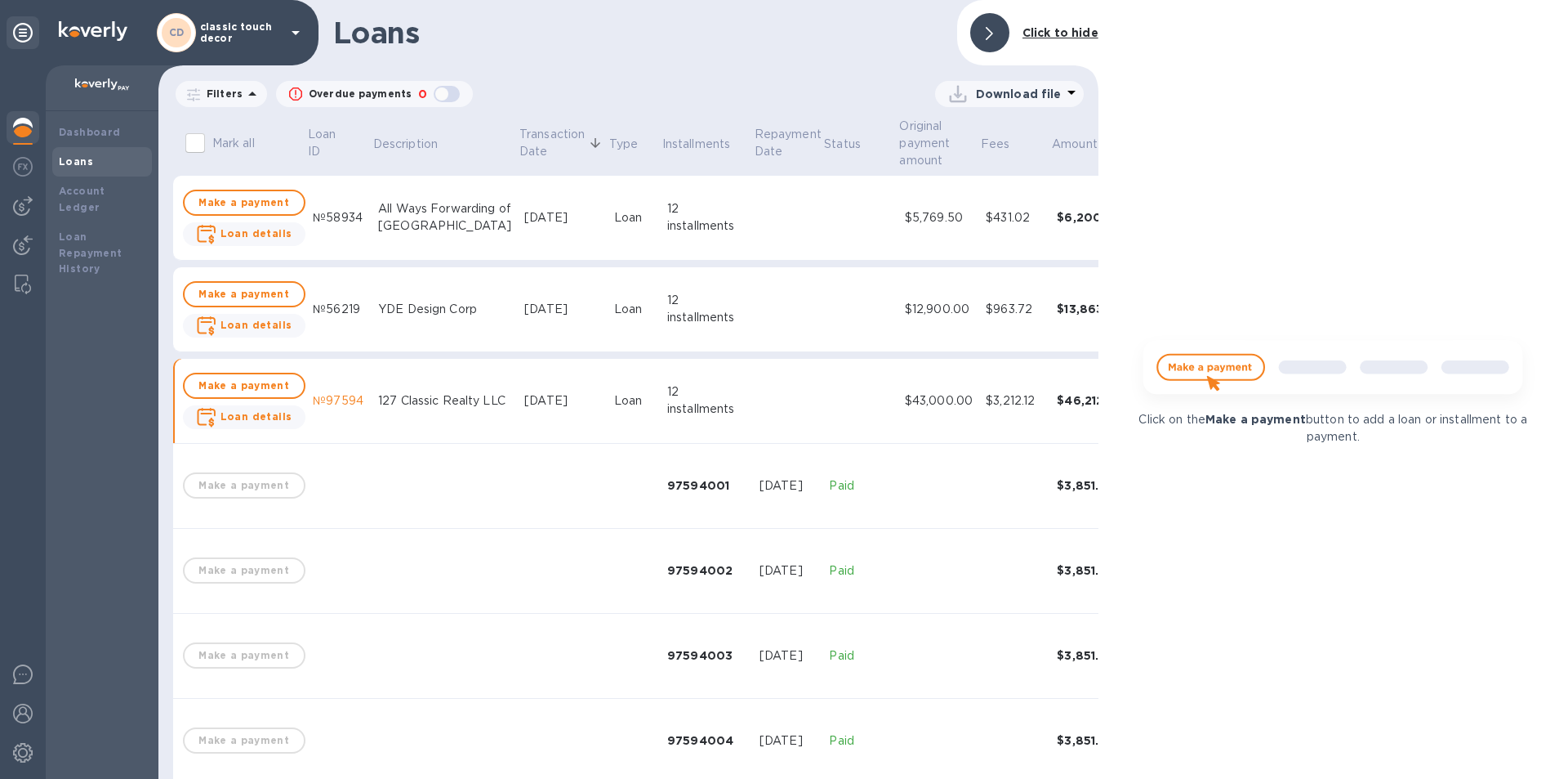
click at [464, 409] on div "127 Classic Realty LLC" at bounding box center [445, 400] width 133 height 17
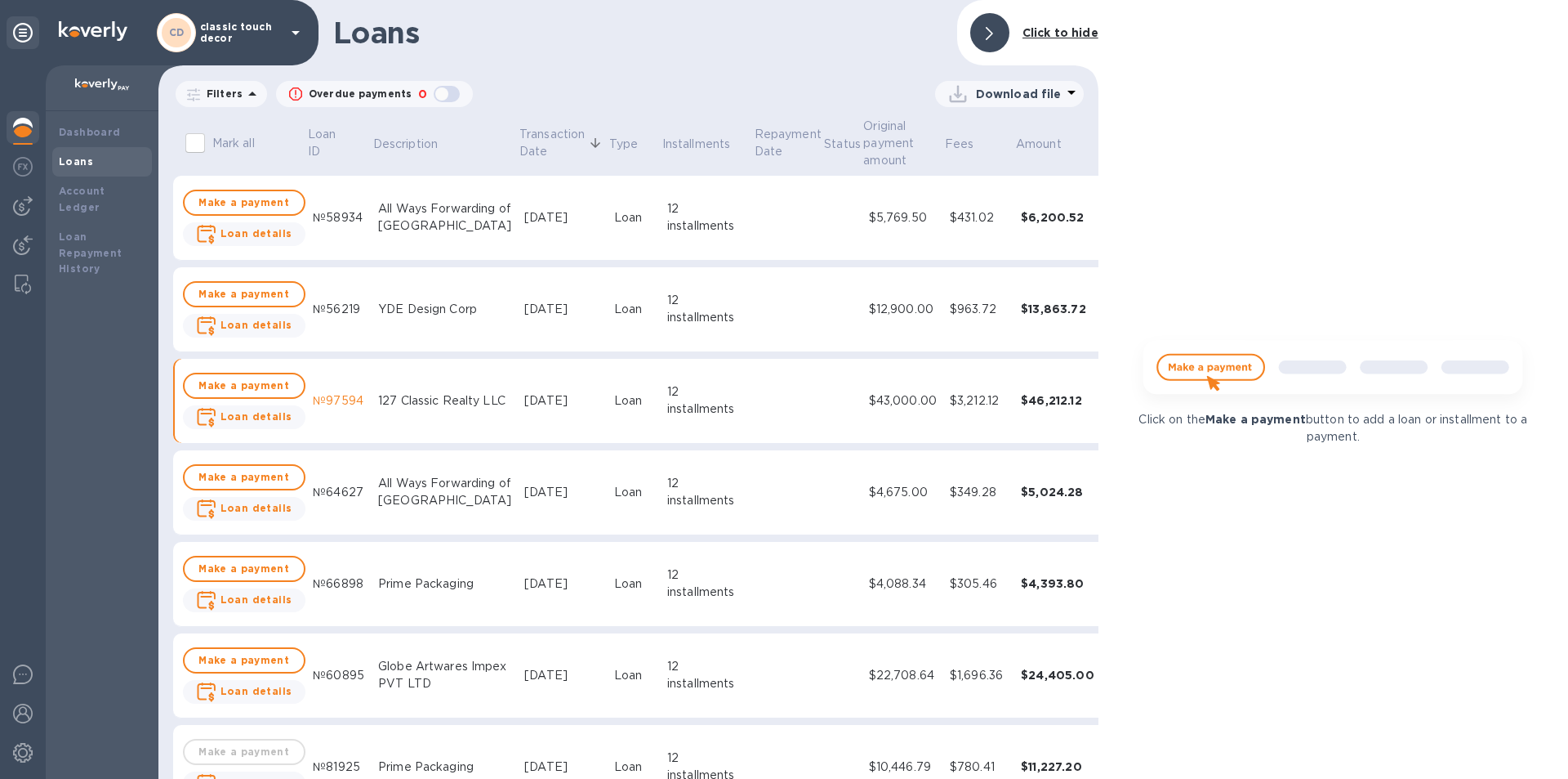
click at [439, 309] on div "YDE Design Corp" at bounding box center [445, 309] width 133 height 17
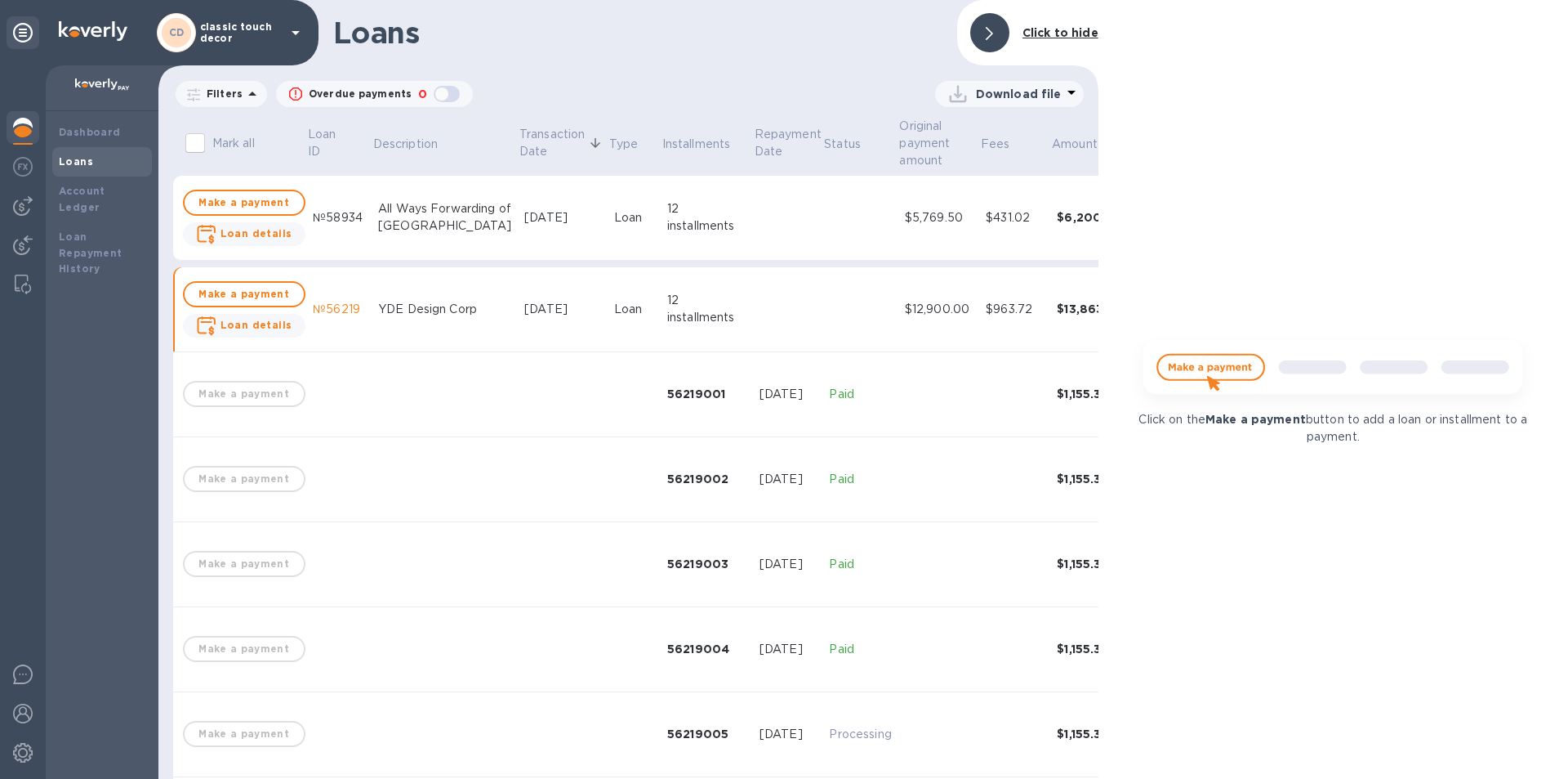
click at [439, 309] on div "YDE Design Corp" at bounding box center [445, 309] width 133 height 17
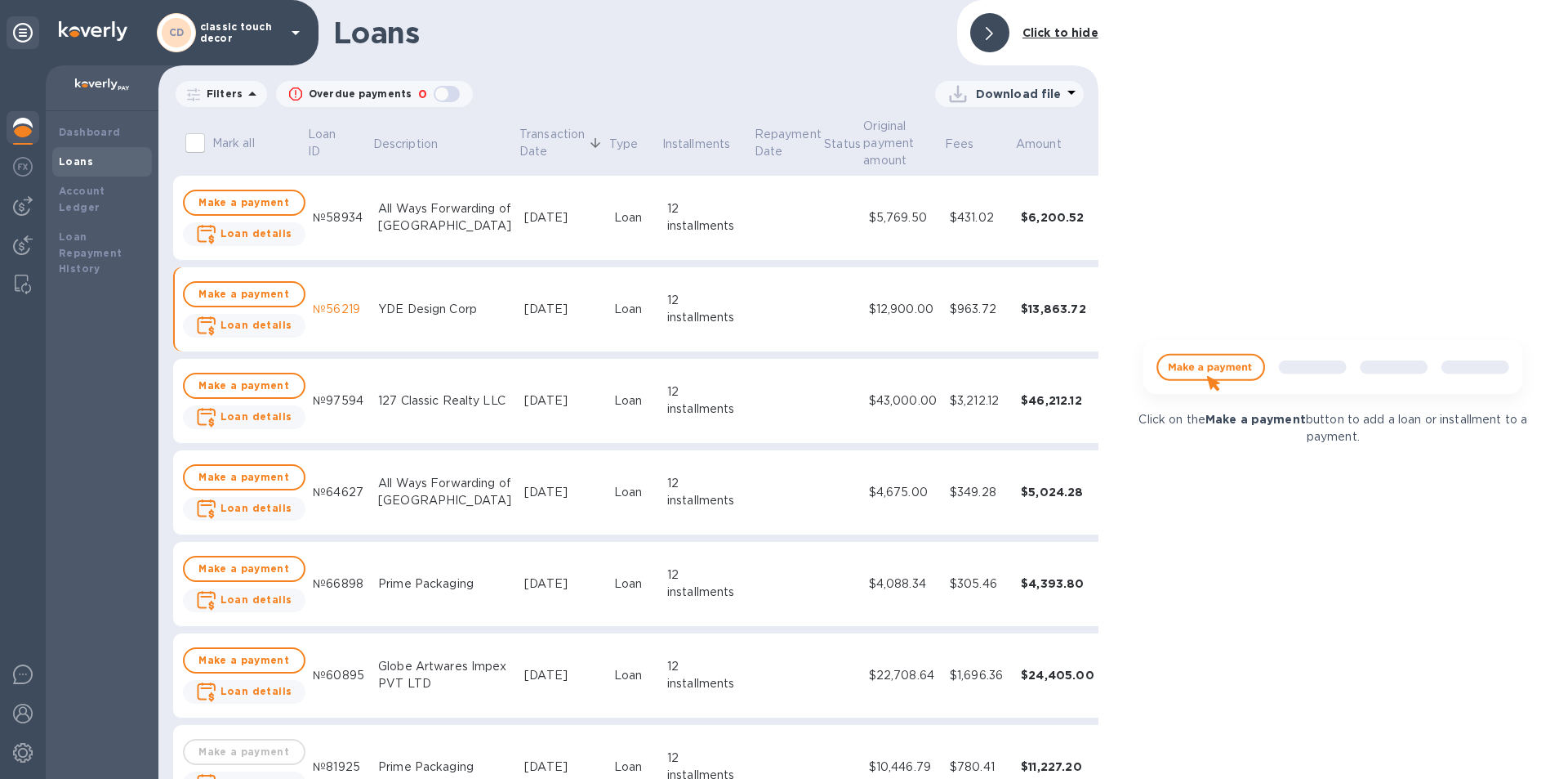
click at [439, 309] on div "YDE Design Corp" at bounding box center [445, 309] width 133 height 17
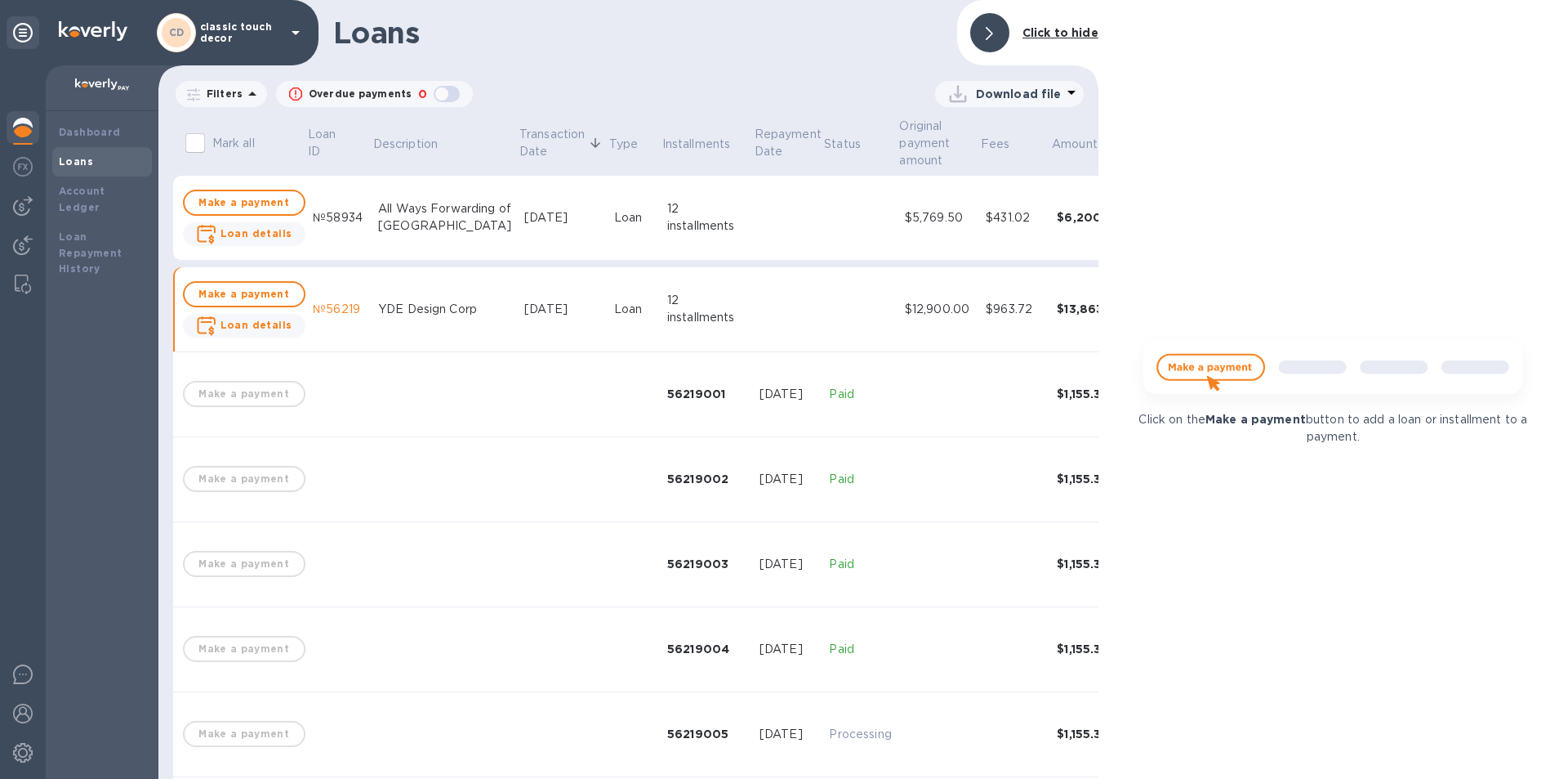
click at [439, 309] on div "YDE Design Corp" at bounding box center [445, 309] width 133 height 17
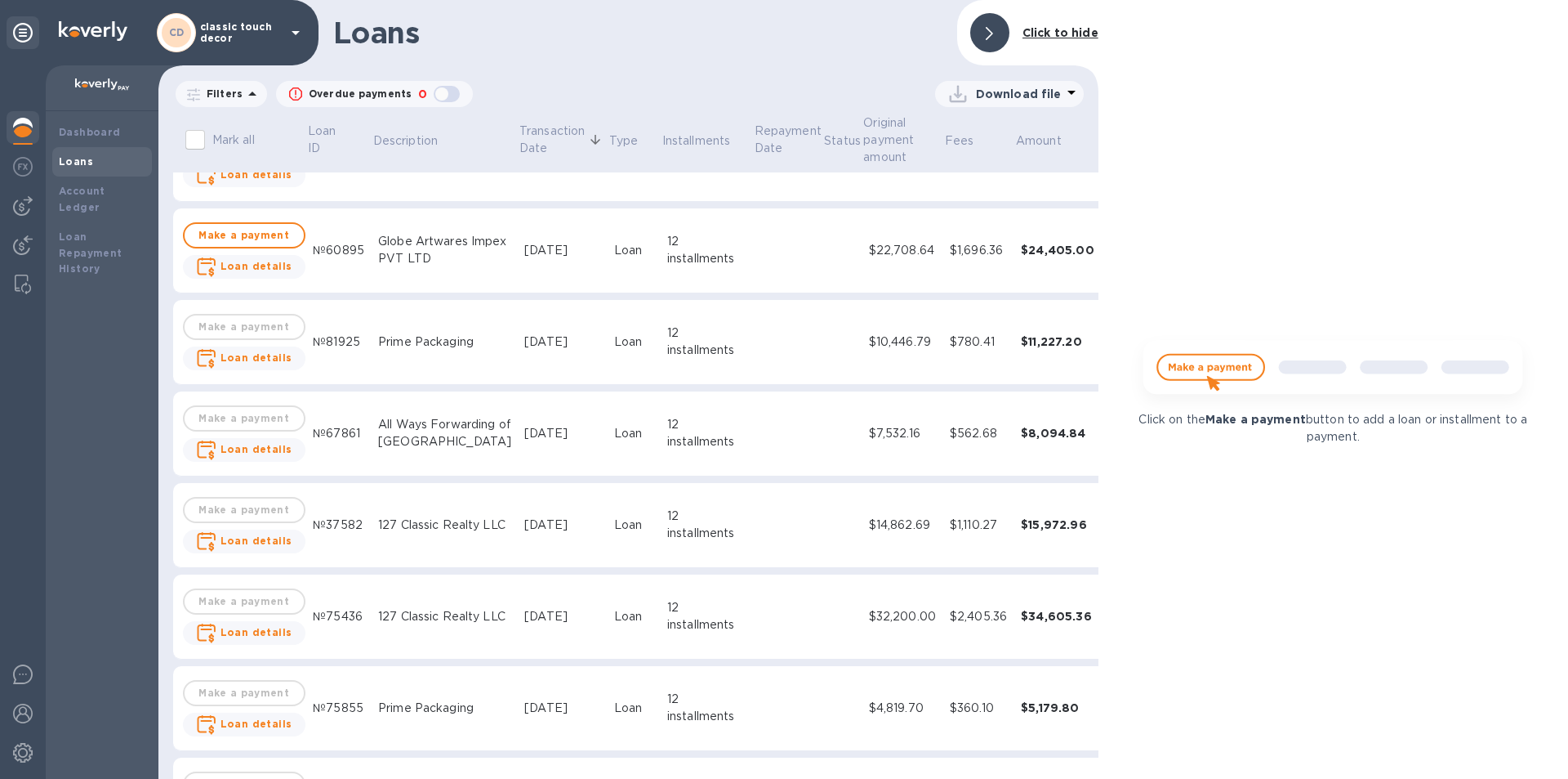
scroll to position [572, 0]
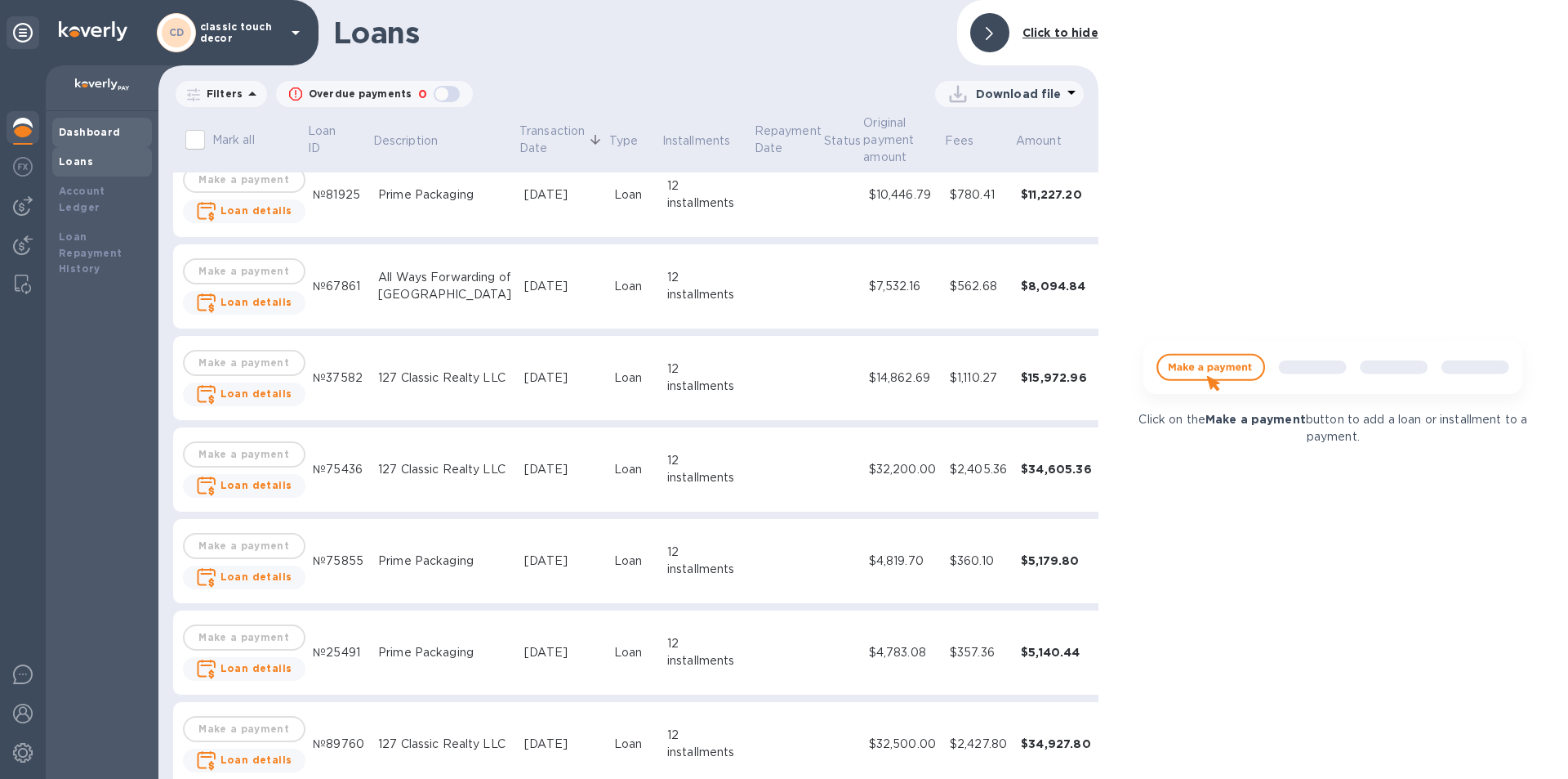
click at [101, 124] on div "Dashboard" at bounding box center [101, 132] width 99 height 30
